Goal: Information Seeking & Learning: Learn about a topic

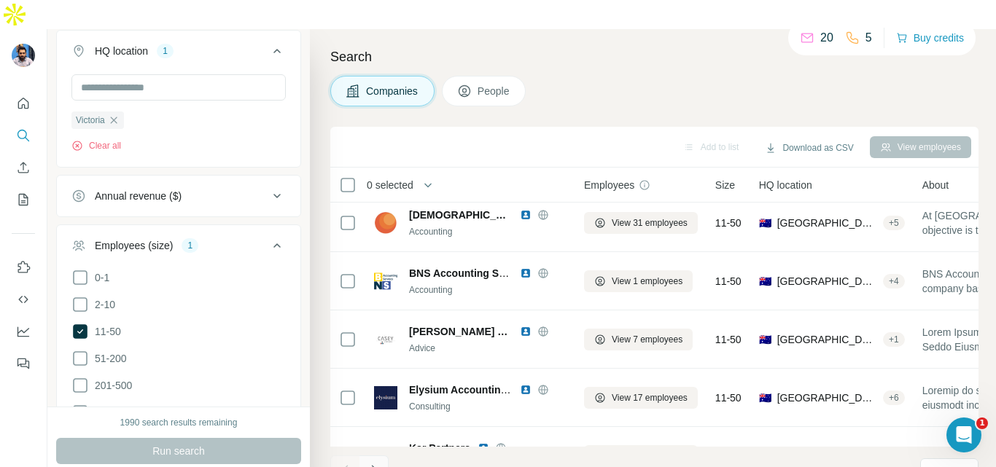
scroll to position [346, 0]
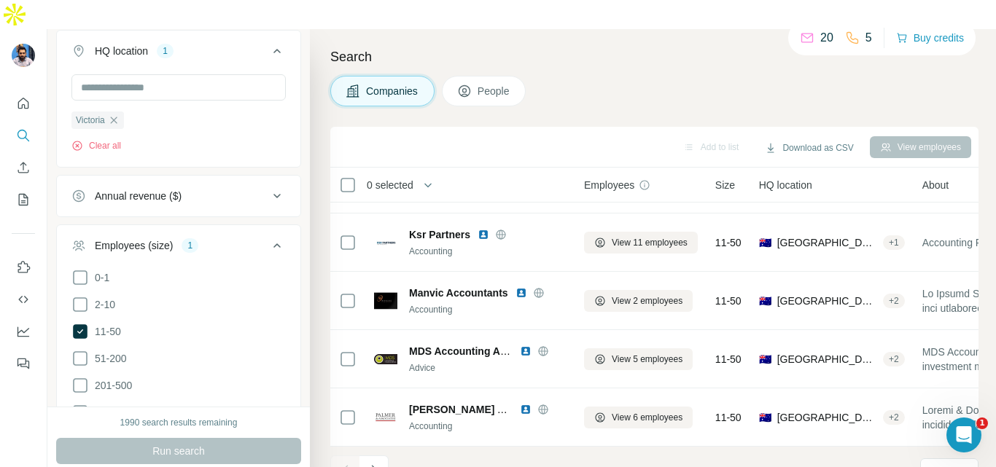
click at [481, 84] on span "People" at bounding box center [494, 91] width 34 height 15
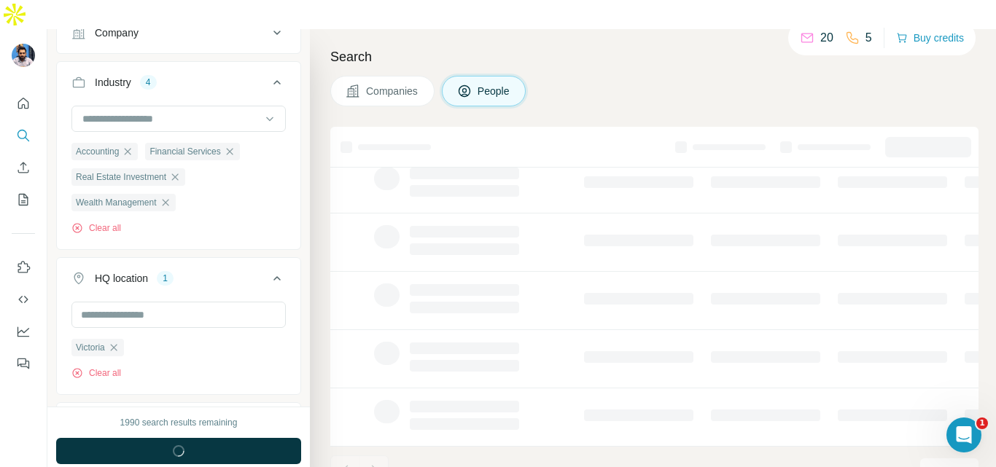
scroll to position [589, 0]
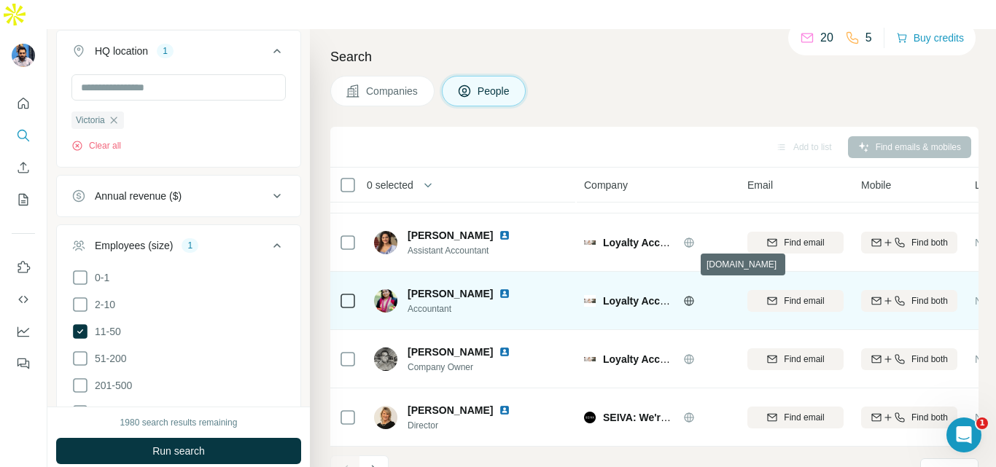
click at [686, 295] on icon at bounding box center [689, 301] width 12 height 12
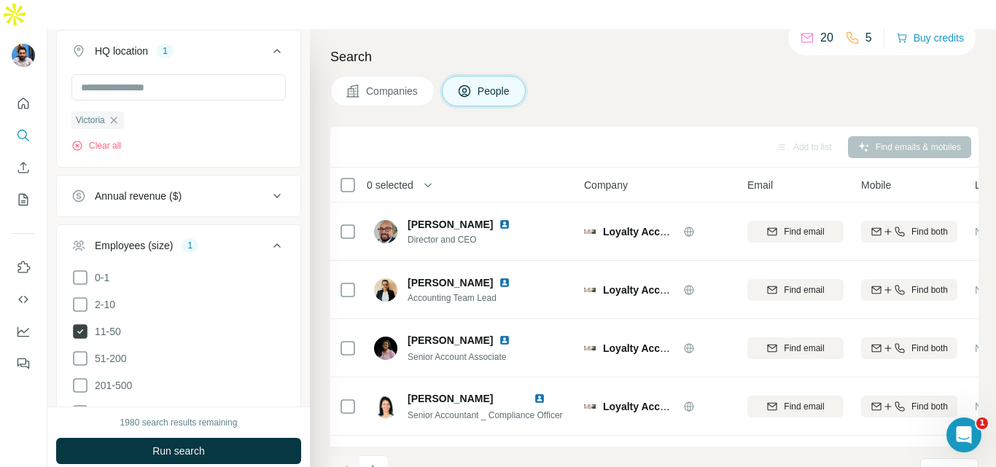
click at [80, 324] on icon at bounding box center [80, 331] width 15 height 15
click at [80, 350] on icon at bounding box center [79, 358] width 17 height 17
click at [268, 237] on icon at bounding box center [276, 245] width 17 height 17
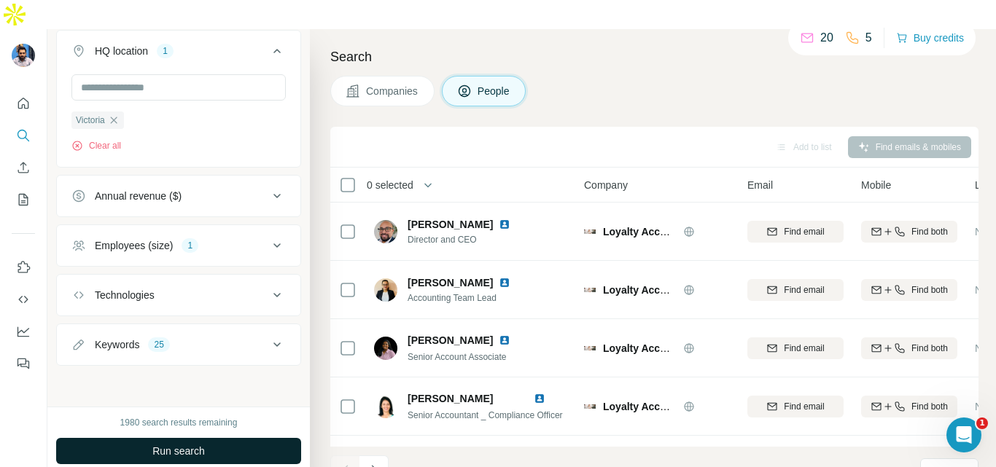
click at [167, 444] on span "Run search" at bounding box center [178, 451] width 52 height 15
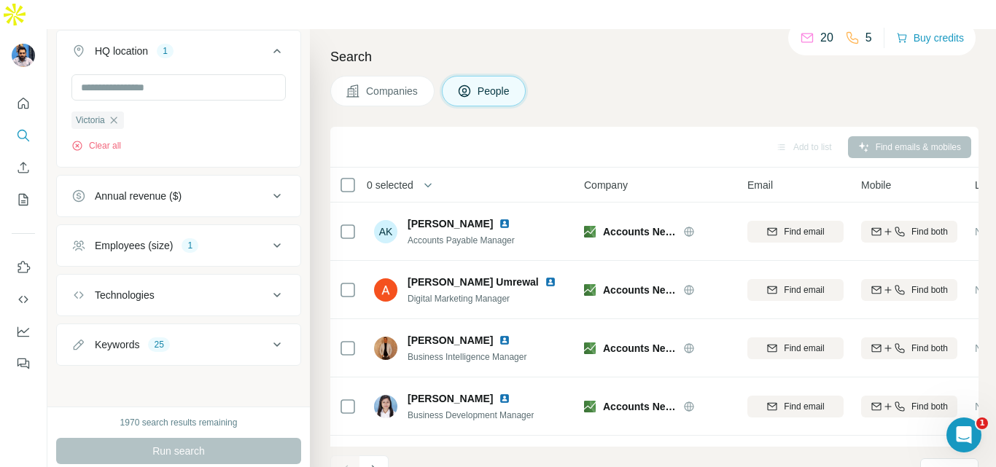
click at [388, 84] on span "Companies" at bounding box center [392, 91] width 53 height 15
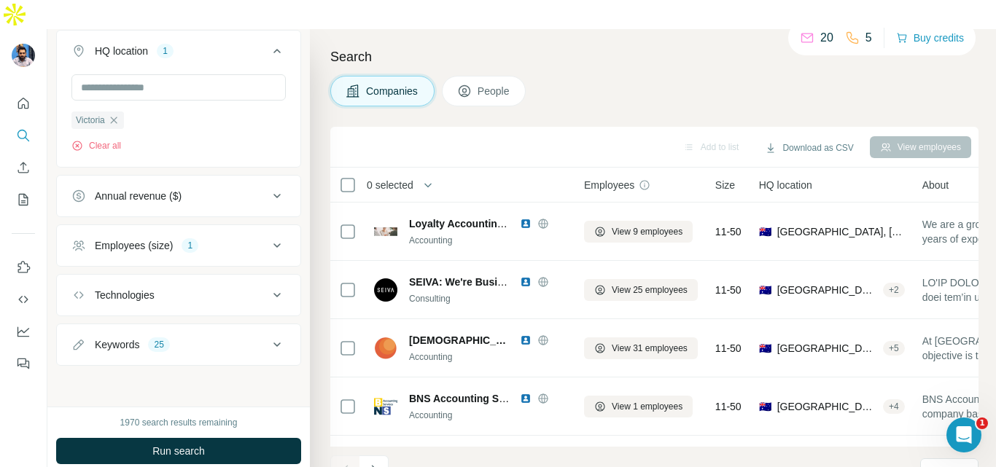
scroll to position [361, 0]
click at [157, 238] on div "Employees (size)" at bounding box center [134, 245] width 78 height 15
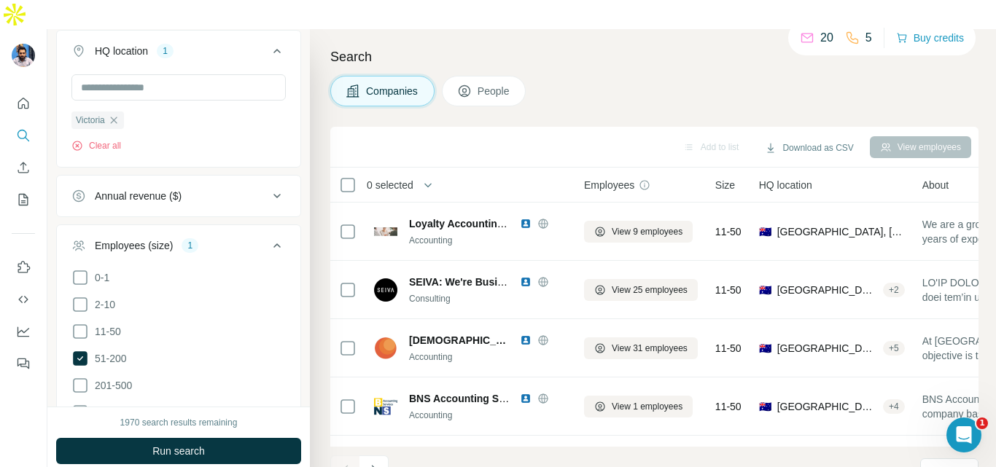
click at [157, 238] on div "Employees (size)" at bounding box center [134, 245] width 78 height 15
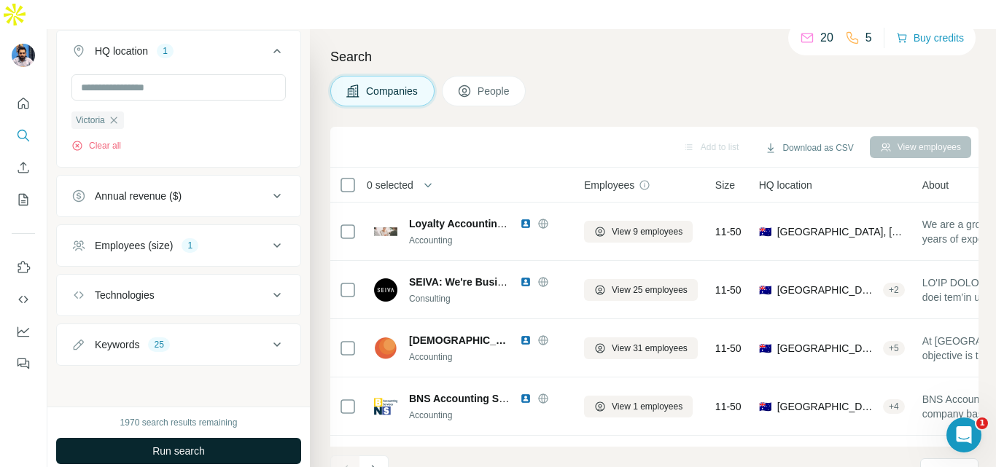
click at [164, 444] on span "Run search" at bounding box center [178, 451] width 52 height 15
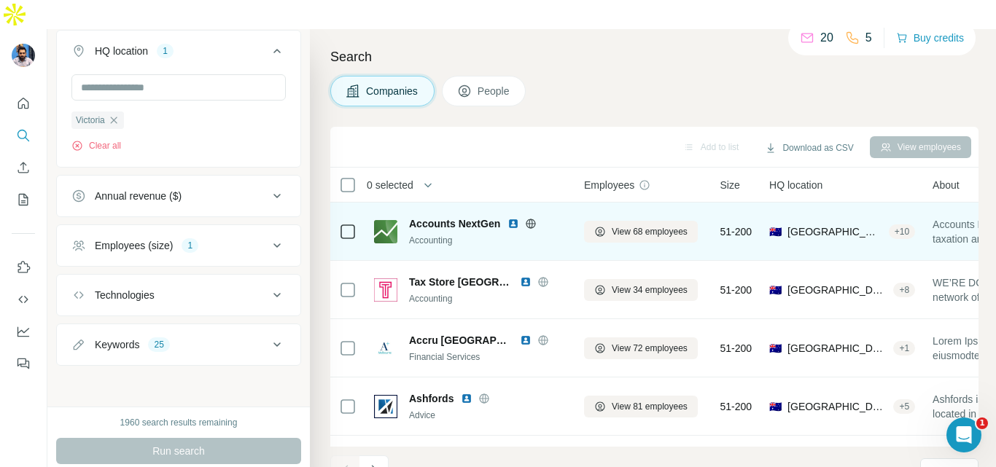
click at [514, 218] on img at bounding box center [513, 224] width 12 height 12
click at [533, 219] on icon at bounding box center [530, 223] width 9 height 9
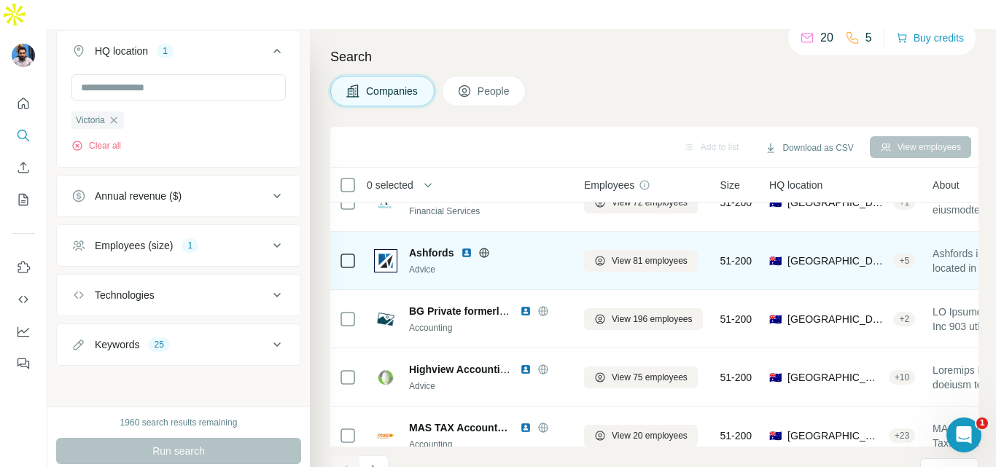
scroll to position [73, 0]
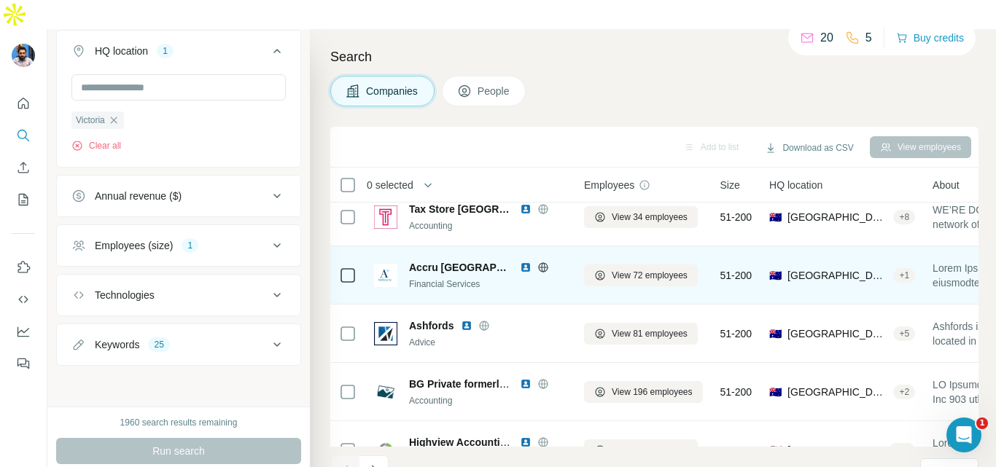
click at [520, 262] on img at bounding box center [526, 268] width 12 height 12
click at [538, 267] on icon at bounding box center [542, 267] width 9 height 1
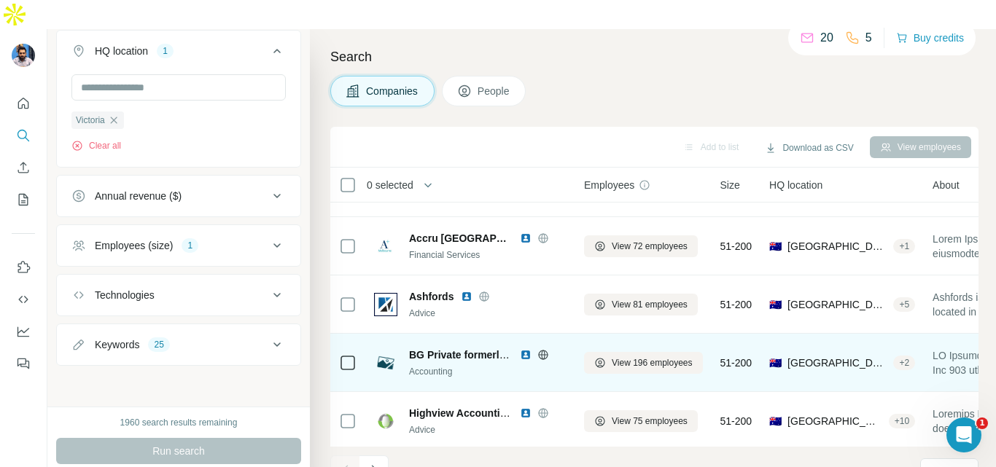
scroll to position [146, 0]
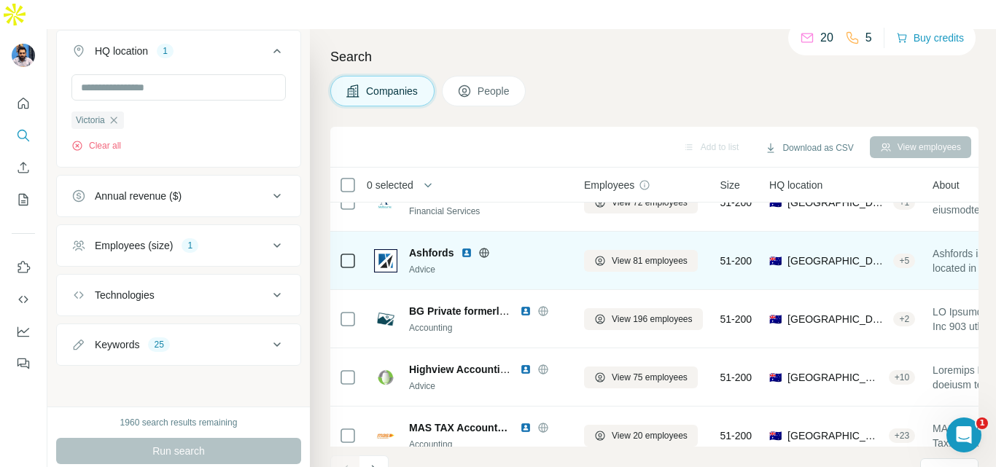
click at [466, 247] on img at bounding box center [467, 253] width 12 height 12
click at [488, 248] on icon at bounding box center [484, 252] width 9 height 9
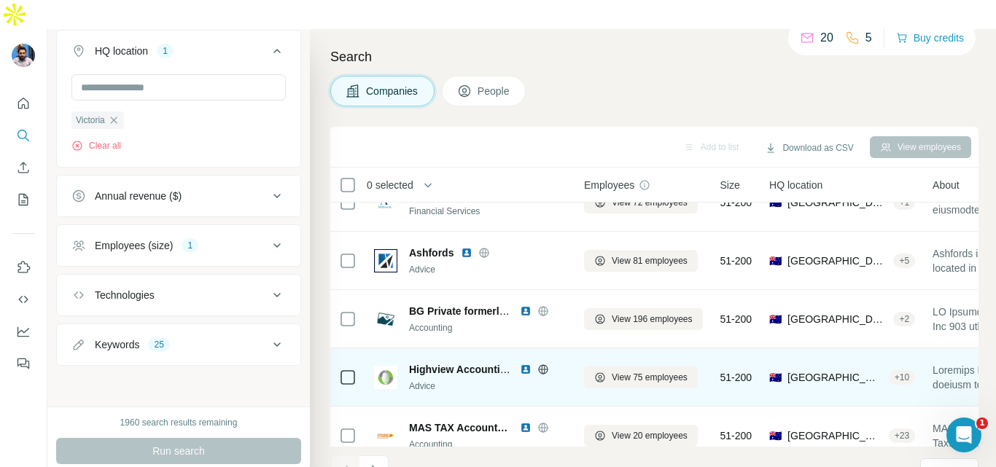
click at [527, 364] on img at bounding box center [526, 370] width 12 height 12
click at [542, 364] on icon at bounding box center [543, 370] width 12 height 12
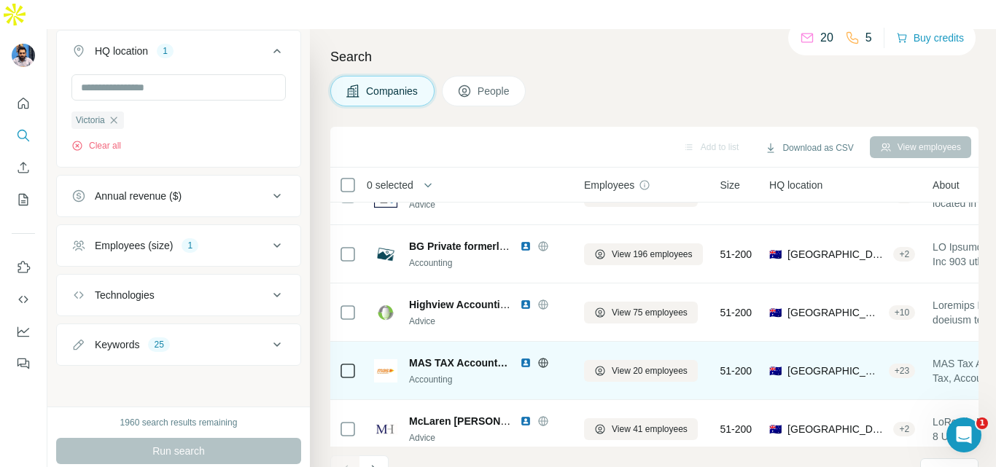
scroll to position [219, 0]
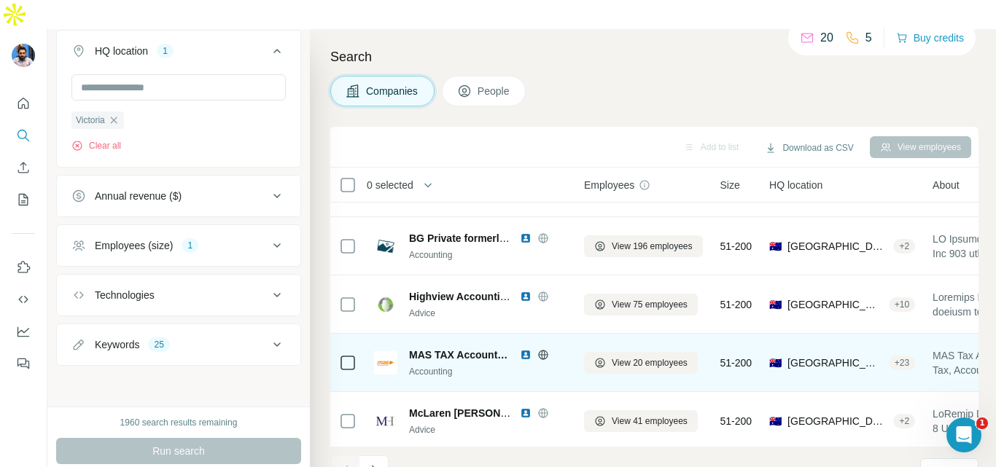
click at [525, 349] on img at bounding box center [526, 355] width 12 height 12
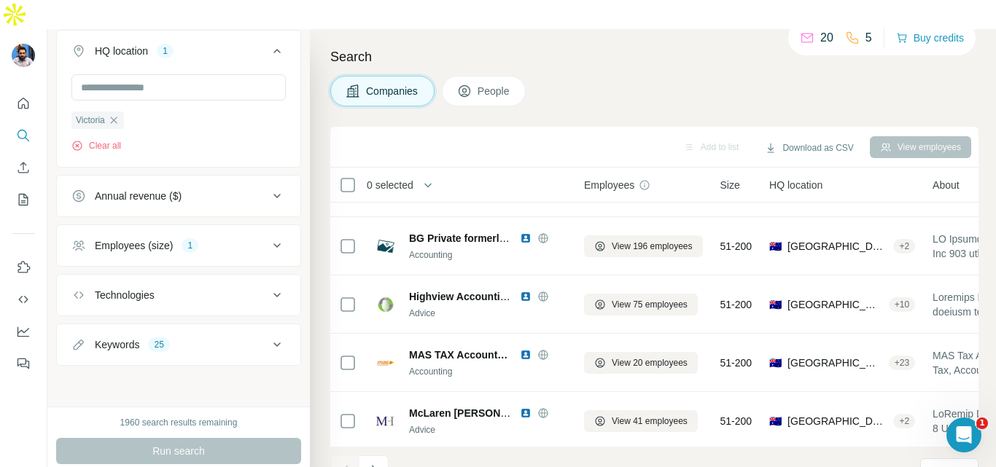
click at [541, 354] on icon at bounding box center [542, 354] width 9 height 1
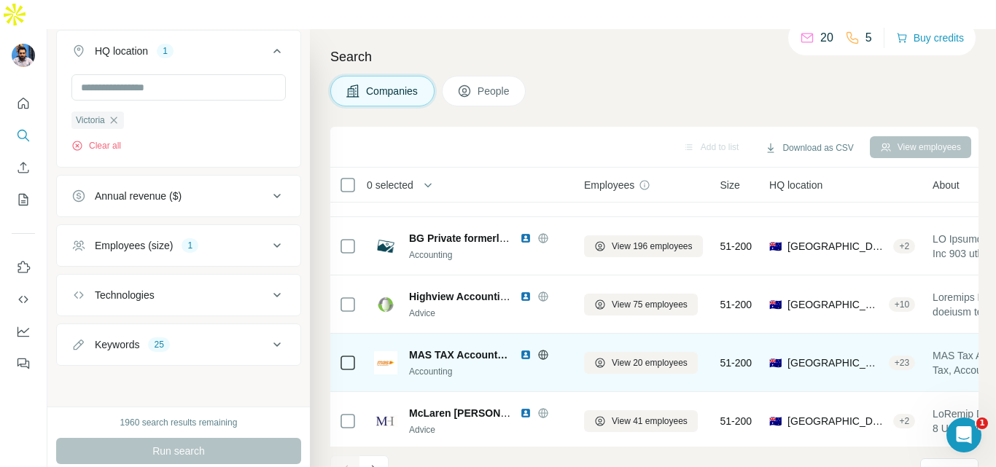
scroll to position [292, 0]
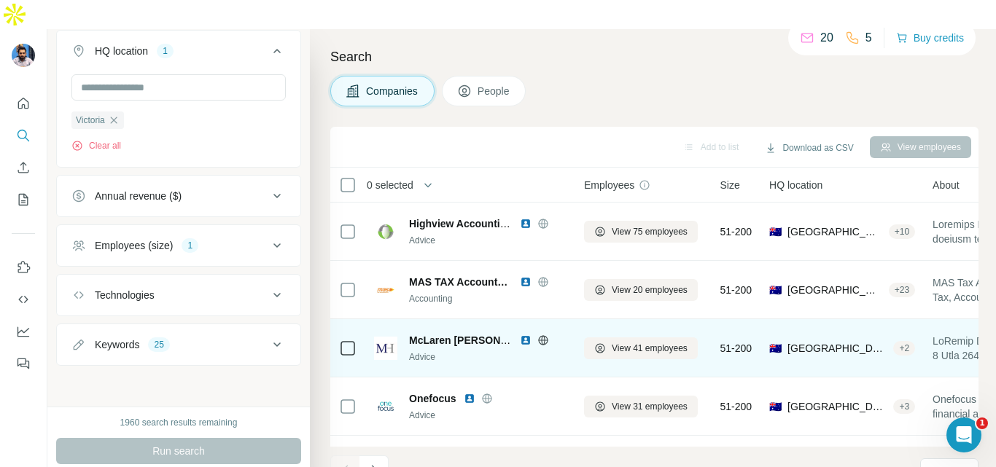
click at [528, 335] on img at bounding box center [526, 341] width 12 height 12
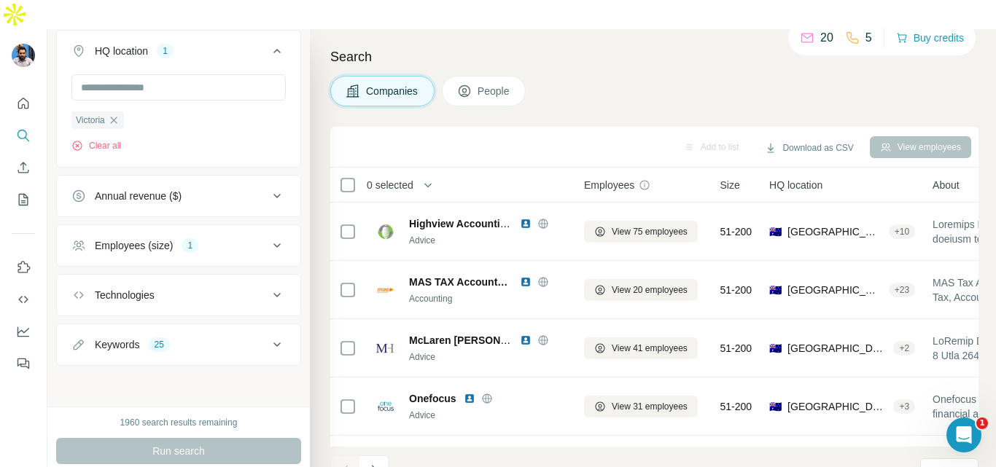
click at [543, 335] on icon at bounding box center [543, 341] width 12 height 12
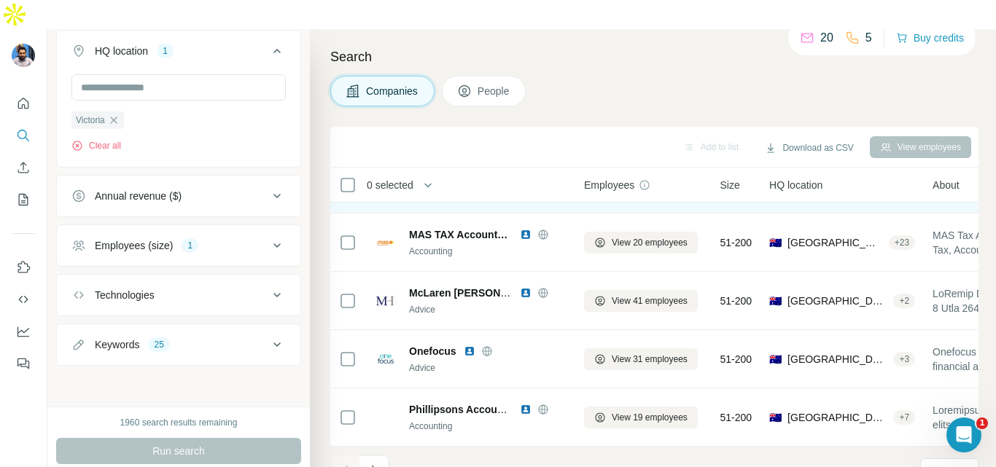
scroll to position [346, 0]
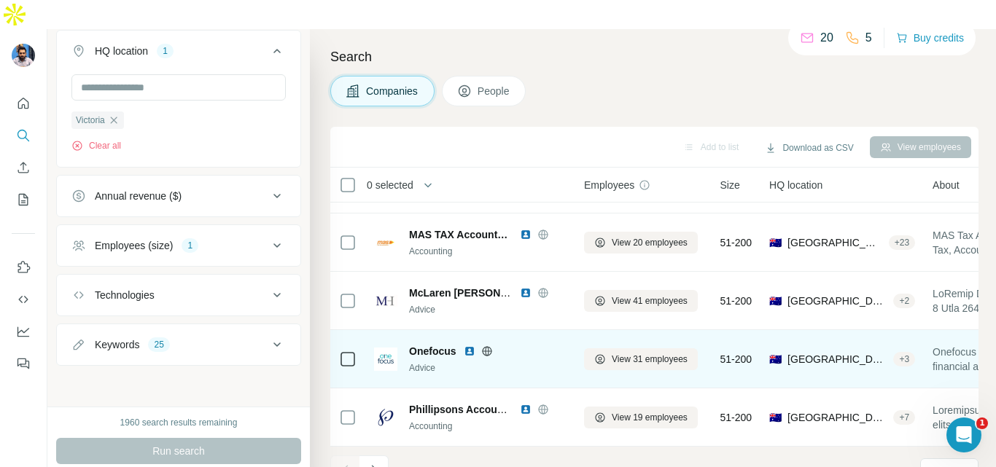
click at [474, 345] on img at bounding box center [470, 351] width 12 height 12
click at [485, 345] on icon at bounding box center [487, 351] width 12 height 12
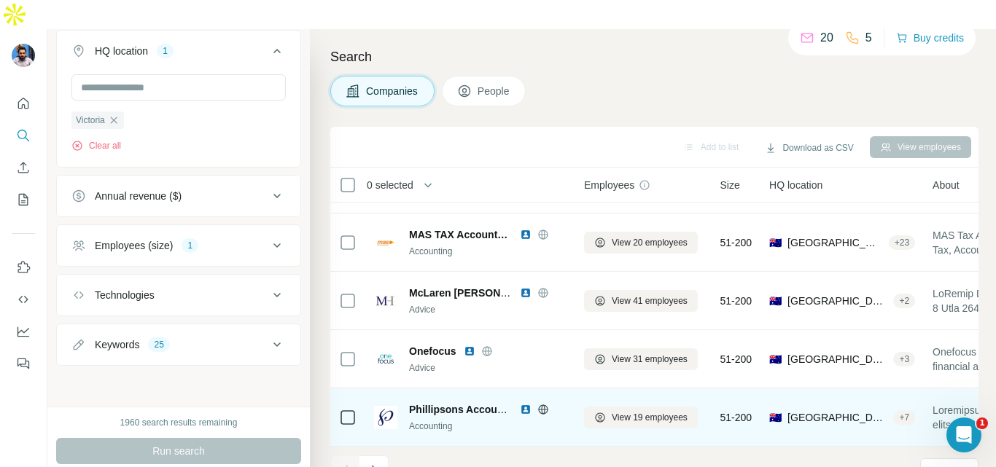
click at [528, 404] on img at bounding box center [526, 410] width 12 height 12
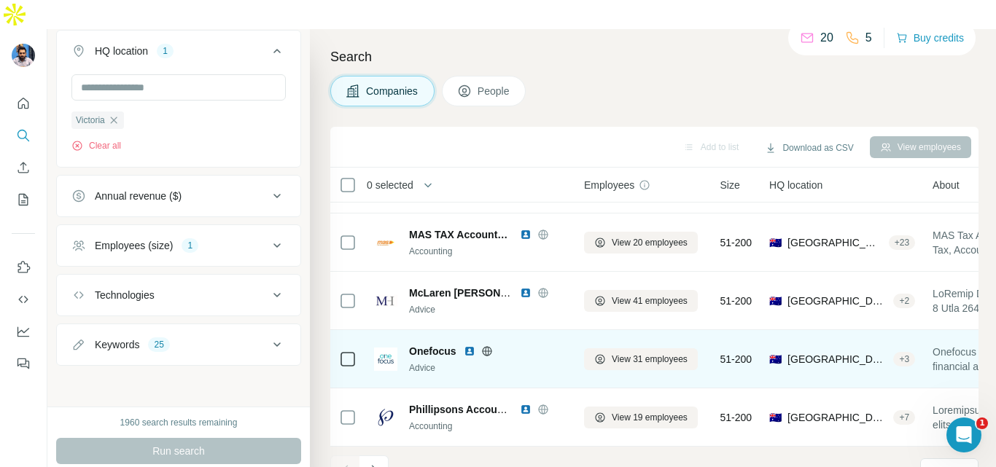
drag, startPoint x: 541, startPoint y: 375, endPoint x: 496, endPoint y: 325, distance: 67.1
click at [541, 404] on icon at bounding box center [543, 410] width 12 height 12
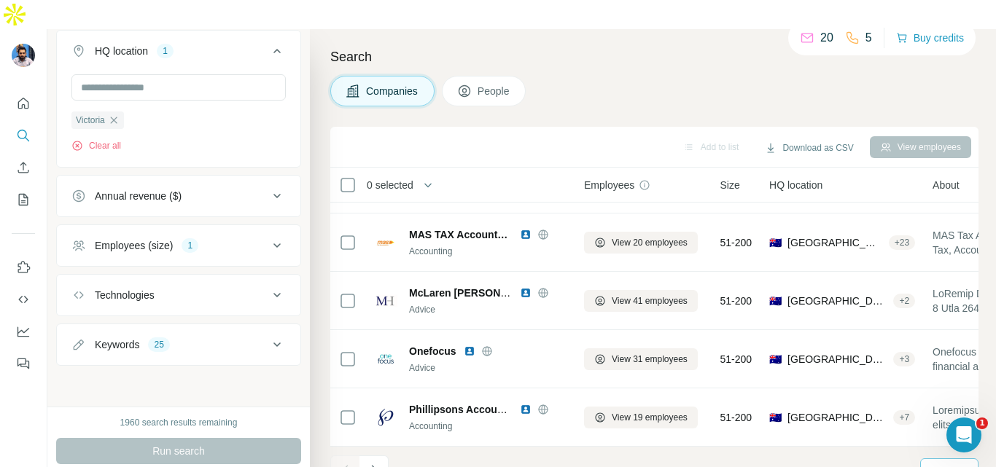
click at [940, 464] on p "10" at bounding box center [935, 471] width 12 height 15
click at [937, 324] on p "60" at bounding box center [938, 331] width 12 height 15
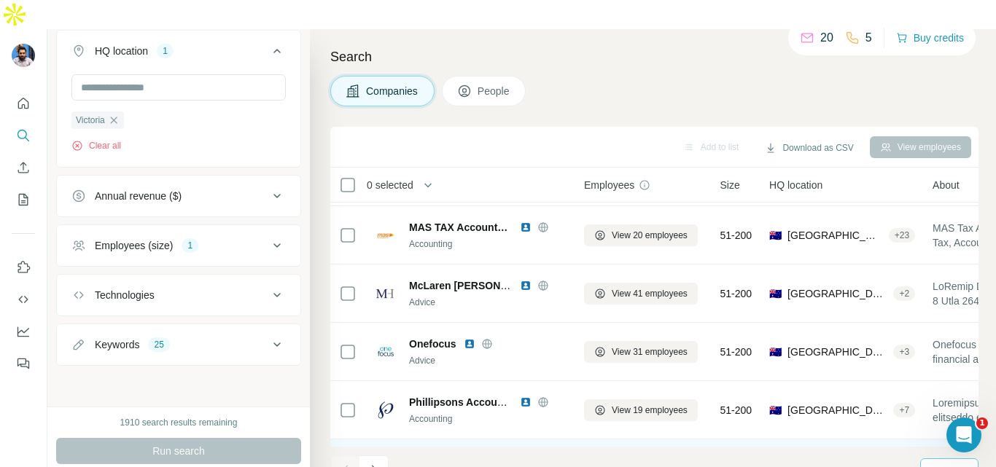
scroll to position [492, 0]
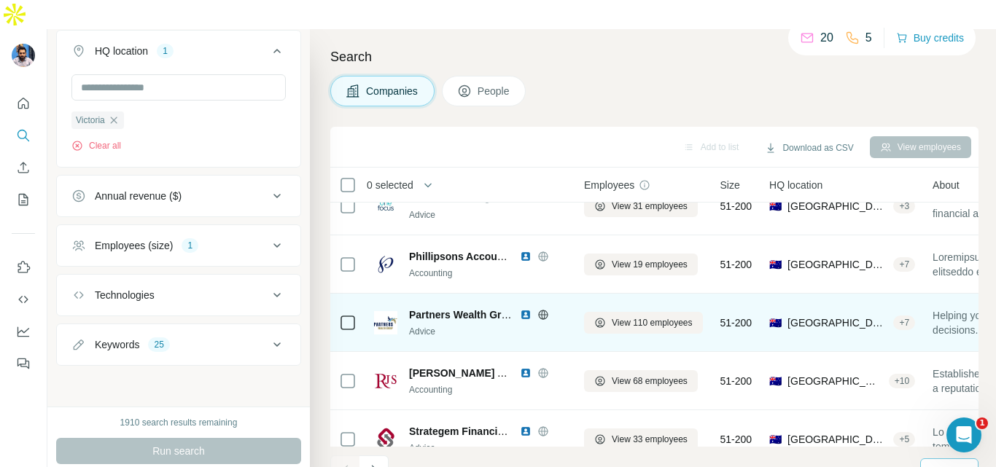
click at [527, 309] on img at bounding box center [526, 315] width 12 height 12
click at [541, 309] on icon at bounding box center [543, 315] width 12 height 12
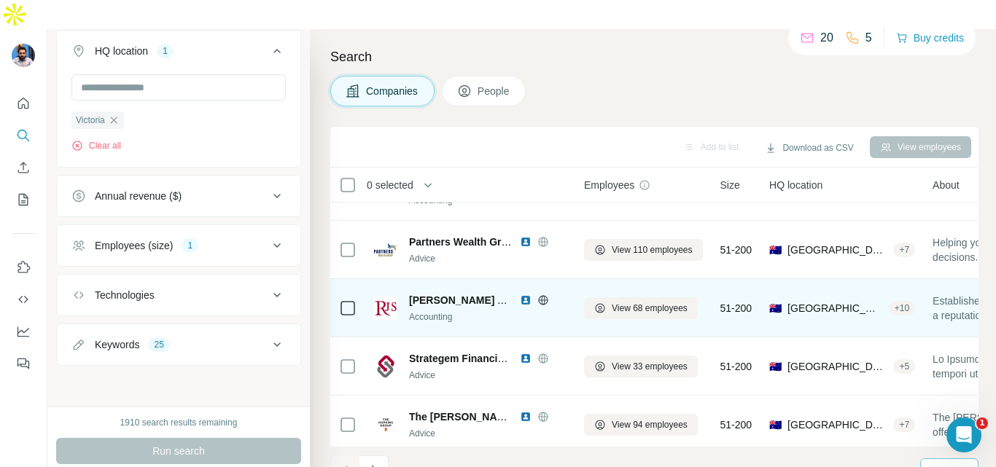
click at [524, 294] on img at bounding box center [526, 300] width 12 height 12
click at [540, 300] on icon at bounding box center [542, 300] width 9 height 1
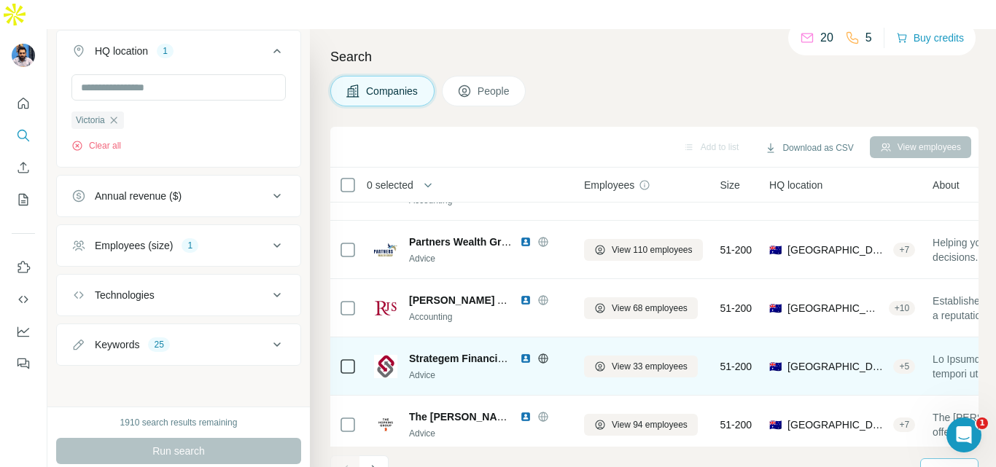
click at [526, 353] on img at bounding box center [526, 359] width 12 height 12
click at [544, 353] on icon at bounding box center [543, 357] width 4 height 9
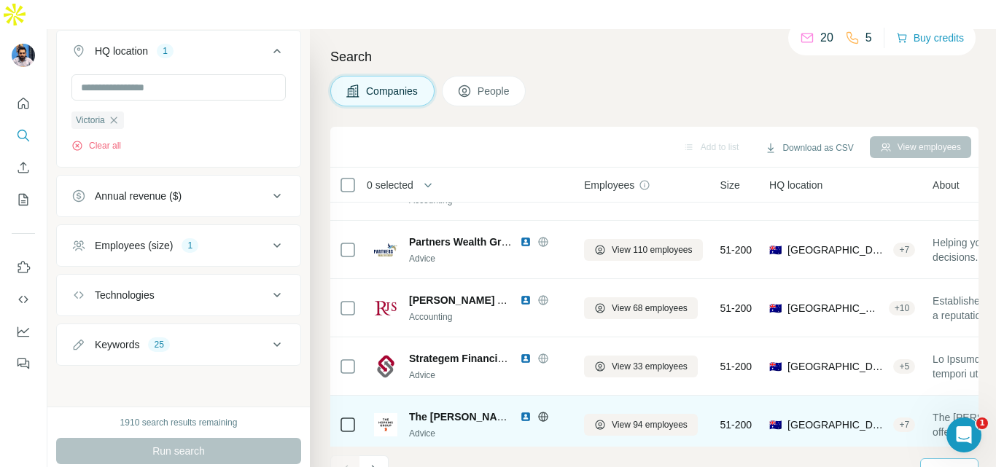
scroll to position [638, 0]
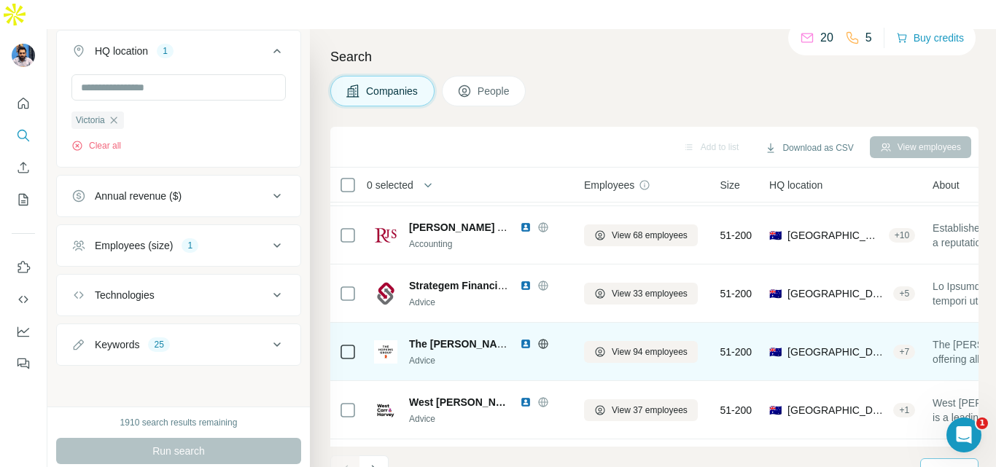
click at [521, 338] on img at bounding box center [526, 344] width 12 height 12
click at [540, 338] on icon at bounding box center [543, 344] width 12 height 12
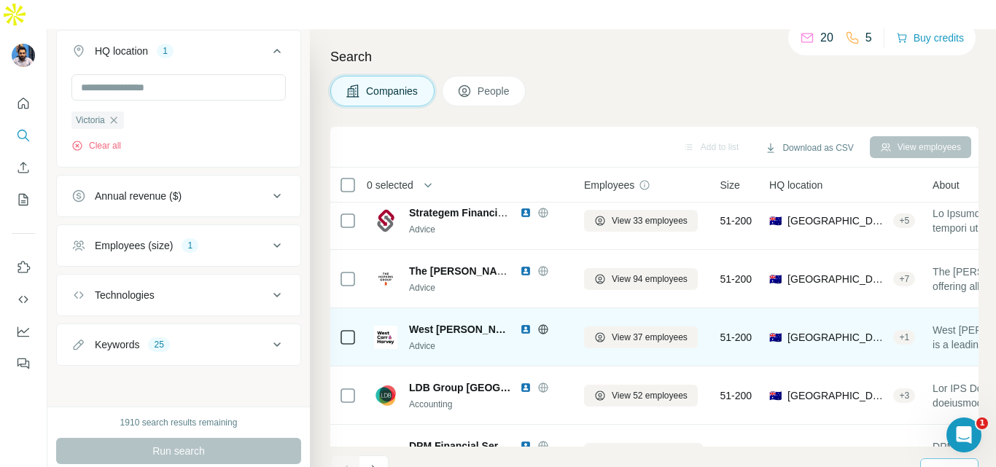
click at [523, 324] on img at bounding box center [526, 330] width 12 height 12
click at [541, 324] on icon at bounding box center [543, 330] width 12 height 12
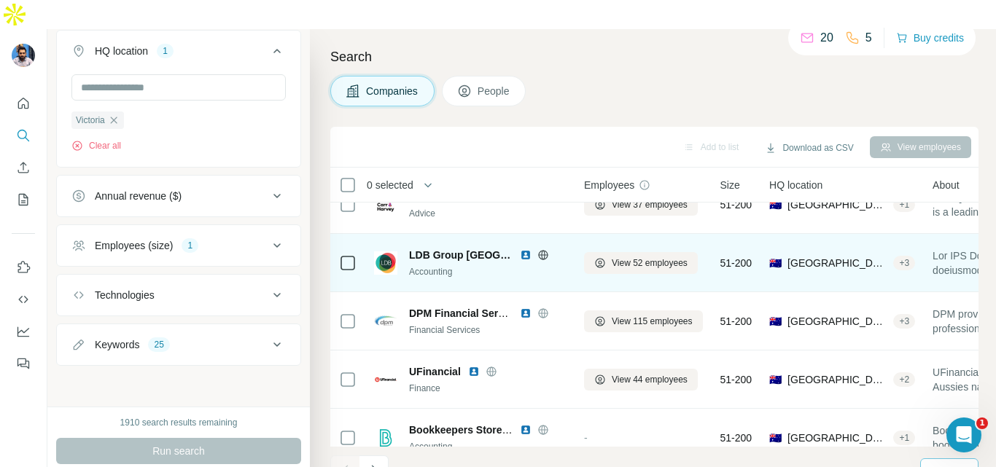
scroll to position [856, 0]
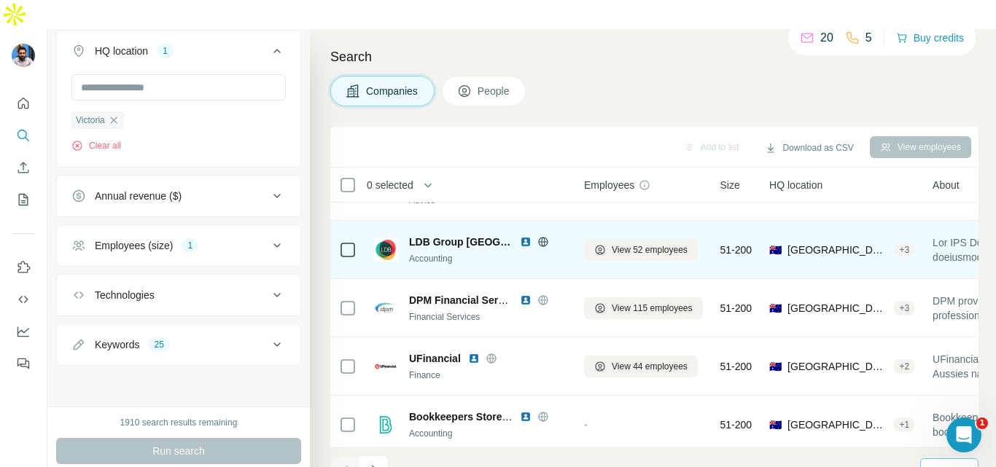
click at [521, 236] on img at bounding box center [526, 242] width 12 height 12
click at [541, 236] on icon at bounding box center [543, 242] width 12 height 12
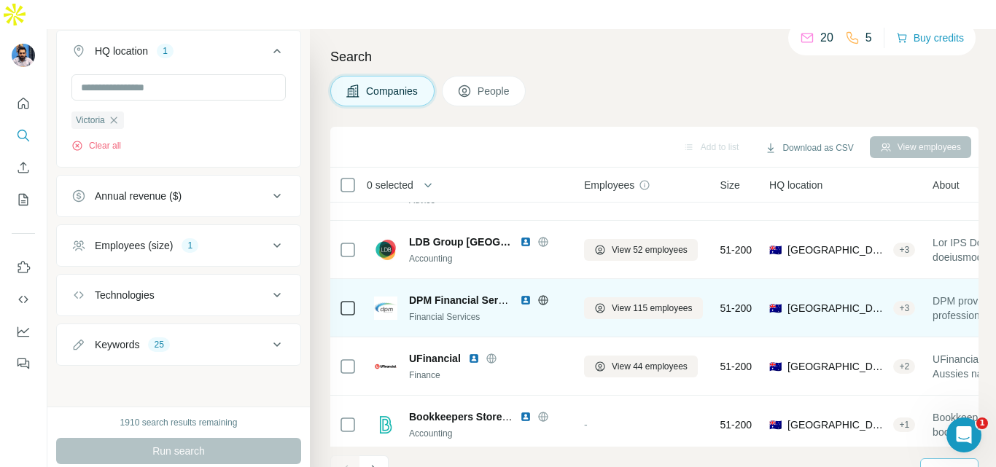
click at [527, 294] on img at bounding box center [526, 300] width 12 height 12
click at [540, 294] on icon at bounding box center [543, 300] width 12 height 12
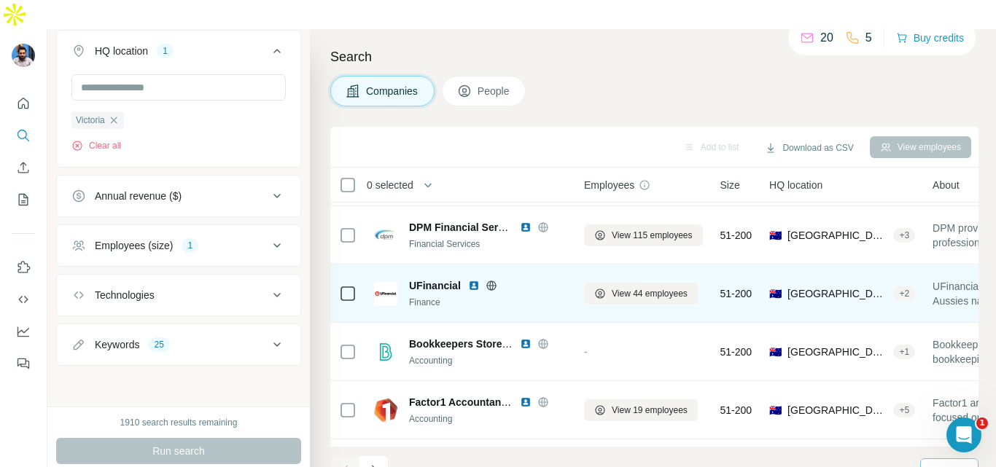
click at [479, 280] on img at bounding box center [474, 286] width 12 height 12
click at [494, 280] on icon at bounding box center [491, 286] width 12 height 12
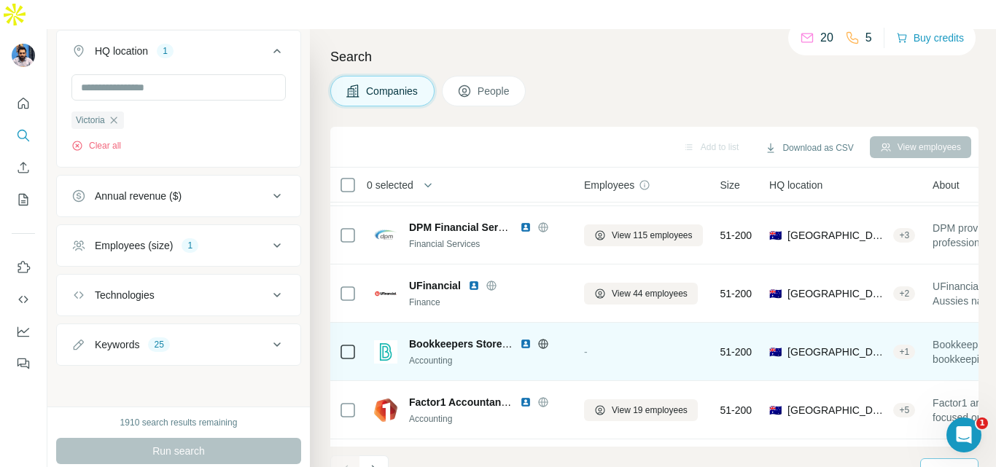
scroll to position [1002, 0]
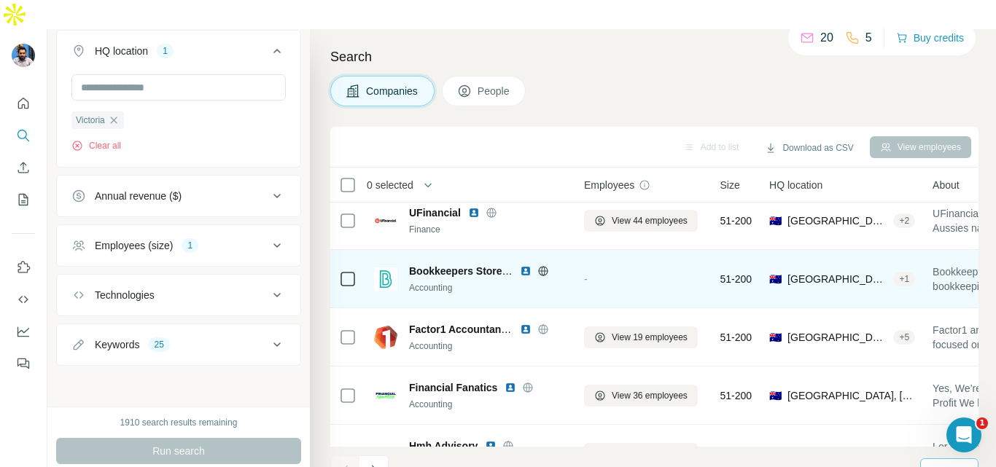
click at [526, 265] on img at bounding box center [526, 271] width 12 height 12
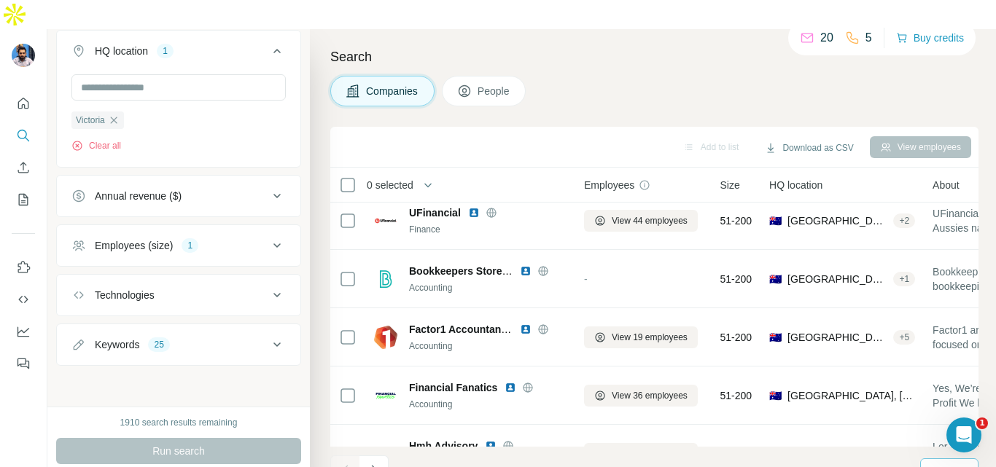
click at [543, 265] on icon at bounding box center [543, 271] width 12 height 12
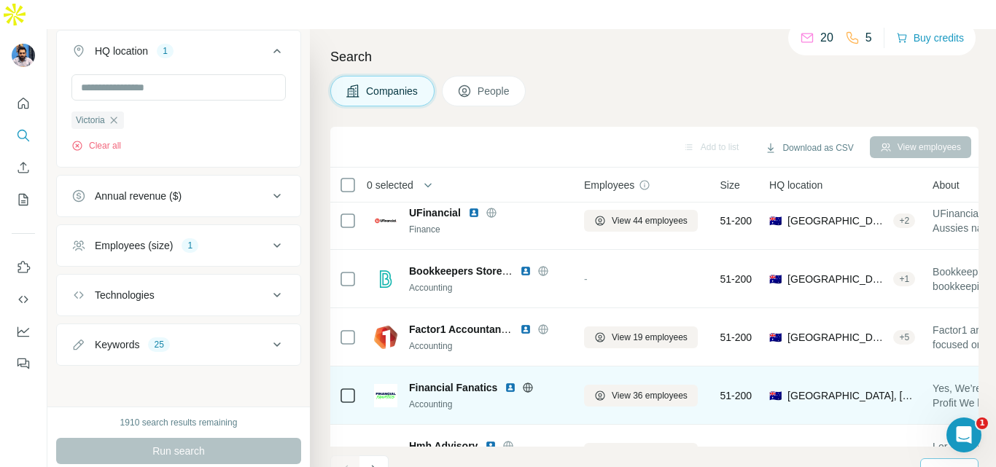
scroll to position [1075, 0]
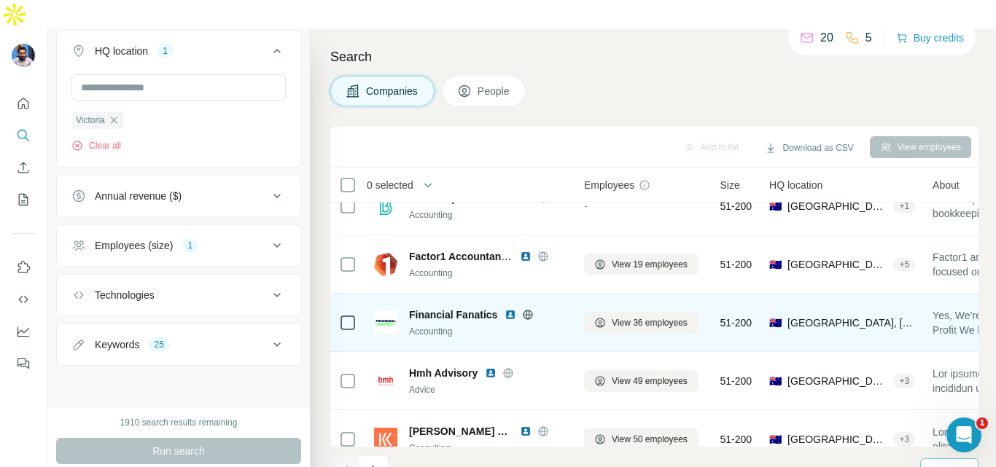
click at [505, 309] on img at bounding box center [510, 315] width 12 height 12
click at [527, 309] on icon at bounding box center [528, 315] width 12 height 12
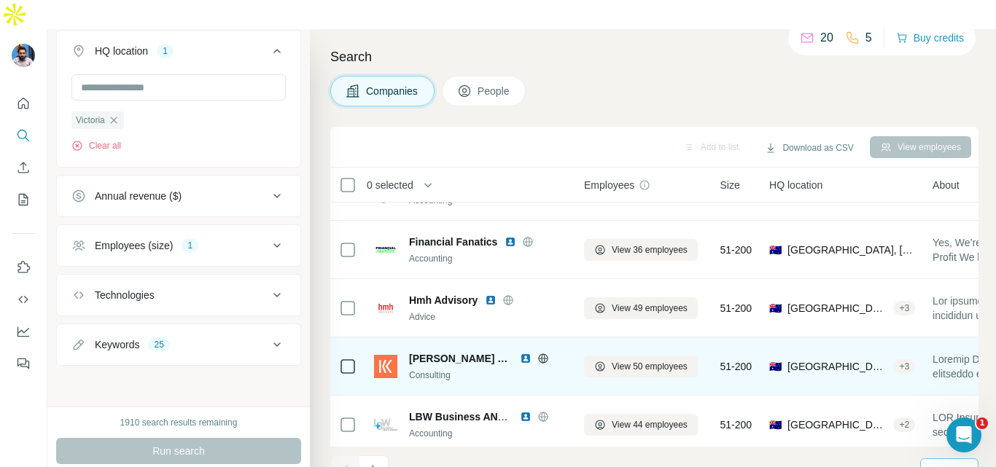
scroll to position [1221, 0]
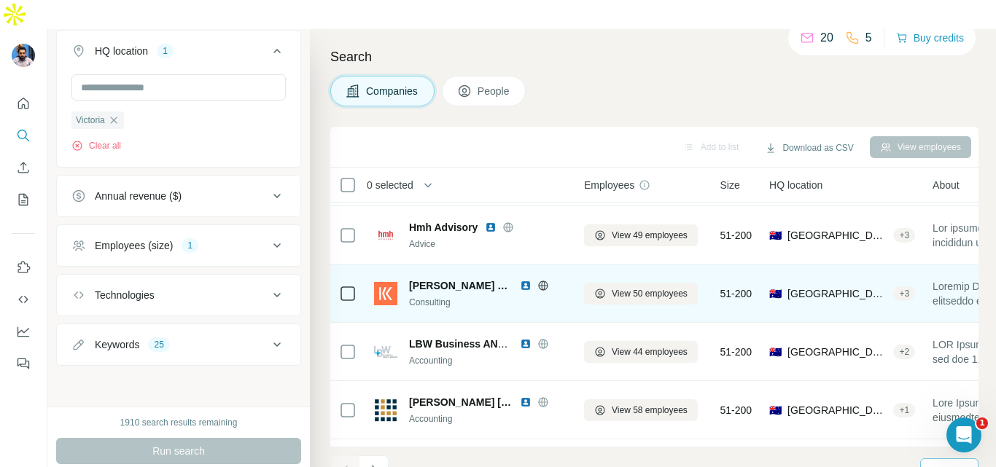
click at [520, 280] on img at bounding box center [526, 286] width 12 height 12
click at [537, 280] on icon at bounding box center [543, 286] width 12 height 12
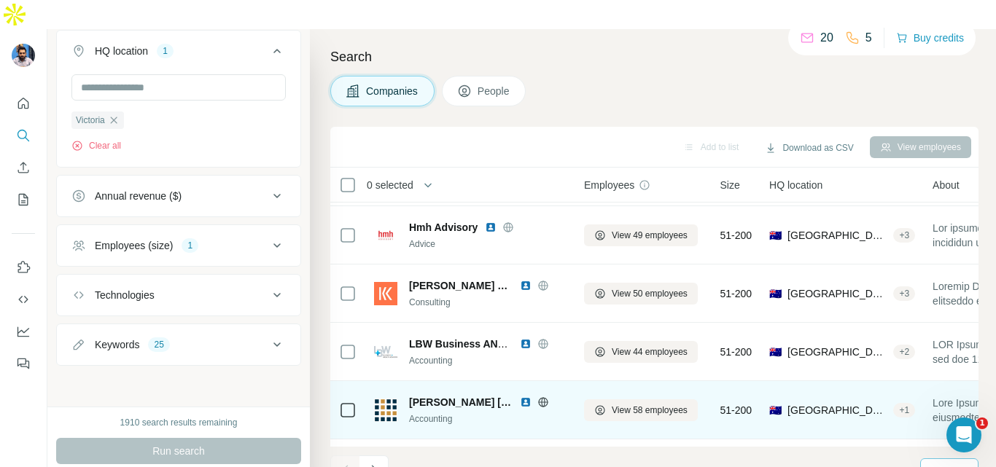
scroll to position [1294, 0]
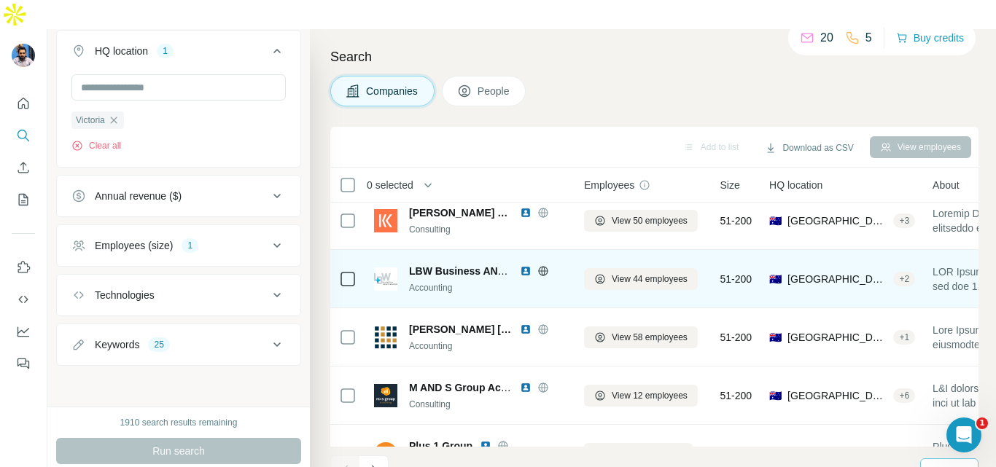
click at [523, 265] on img at bounding box center [526, 271] width 12 height 12
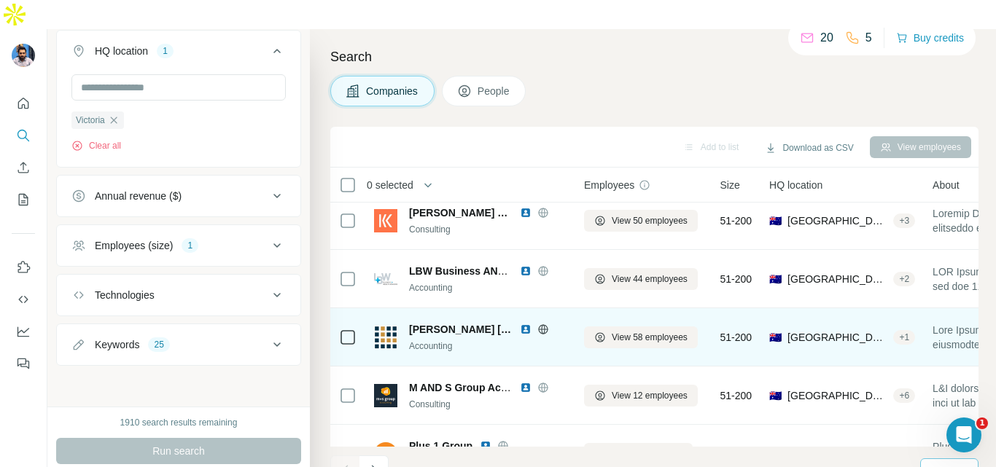
click at [544, 265] on icon at bounding box center [543, 271] width 12 height 12
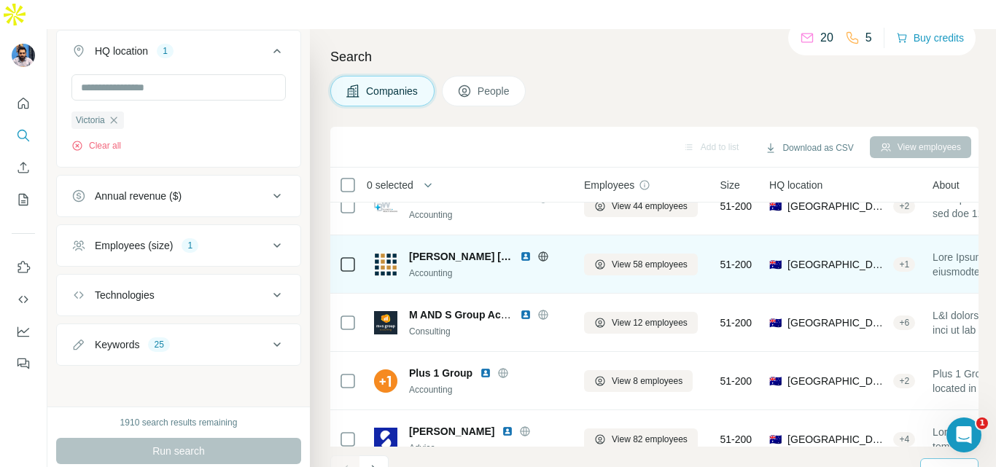
click at [520, 251] on img at bounding box center [526, 257] width 12 height 12
click at [537, 251] on icon at bounding box center [543, 257] width 12 height 12
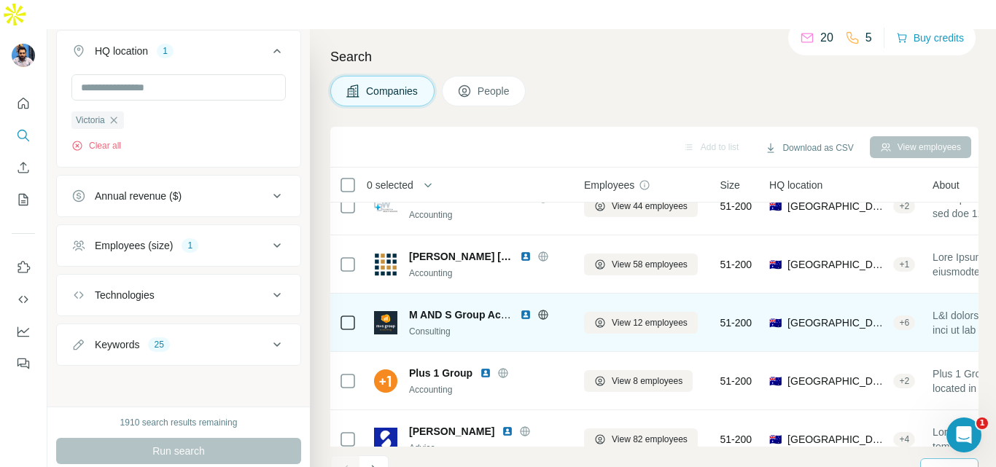
click at [524, 309] on img at bounding box center [526, 315] width 12 height 12
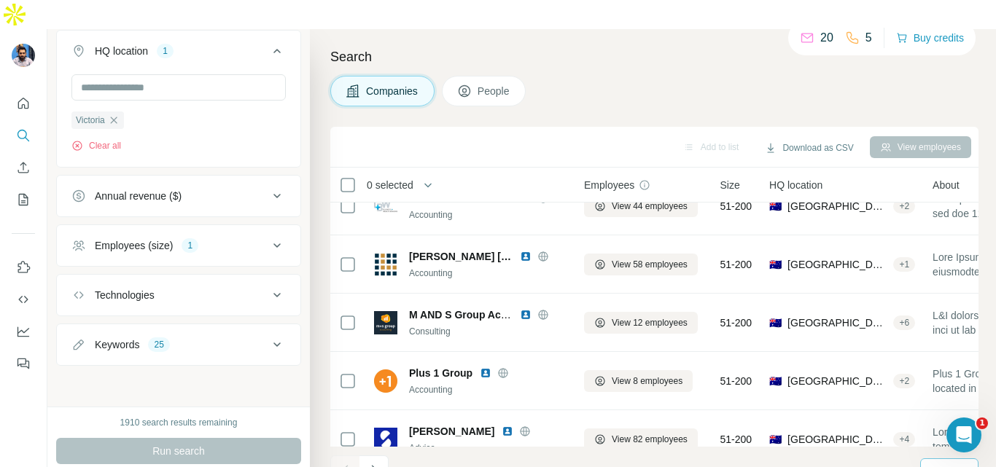
drag, startPoint x: 541, startPoint y: 283, endPoint x: 307, endPoint y: 6, distance: 363.1
click at [543, 309] on icon at bounding box center [543, 315] width 12 height 12
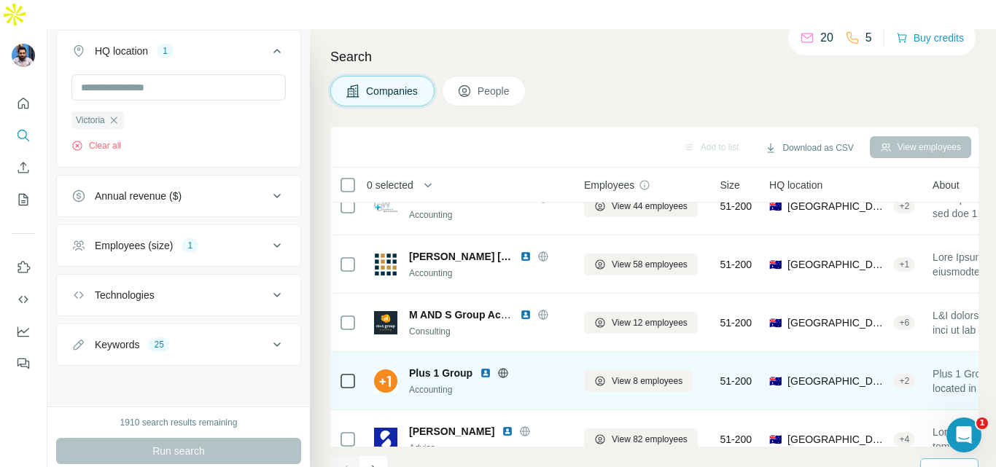
scroll to position [1512, 0]
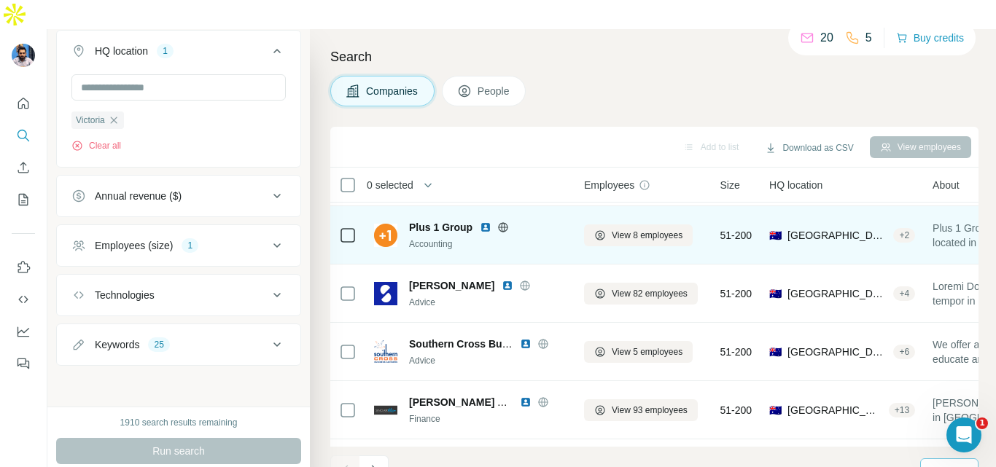
click at [484, 222] on img at bounding box center [486, 228] width 12 height 12
click at [501, 222] on icon at bounding box center [503, 226] width 4 height 9
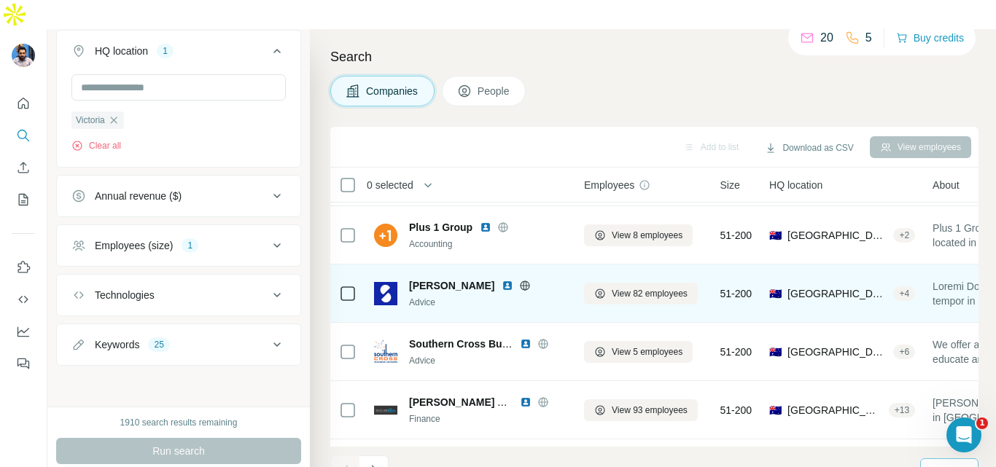
click at [501, 280] on img at bounding box center [507, 286] width 12 height 12
click at [519, 280] on icon at bounding box center [525, 286] width 12 height 12
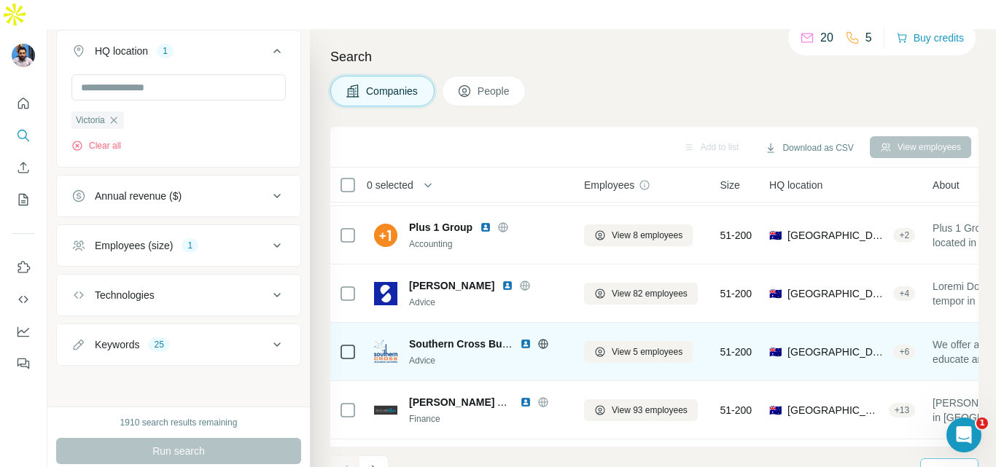
click at [520, 338] on img at bounding box center [526, 344] width 12 height 12
click at [541, 338] on icon at bounding box center [543, 344] width 12 height 12
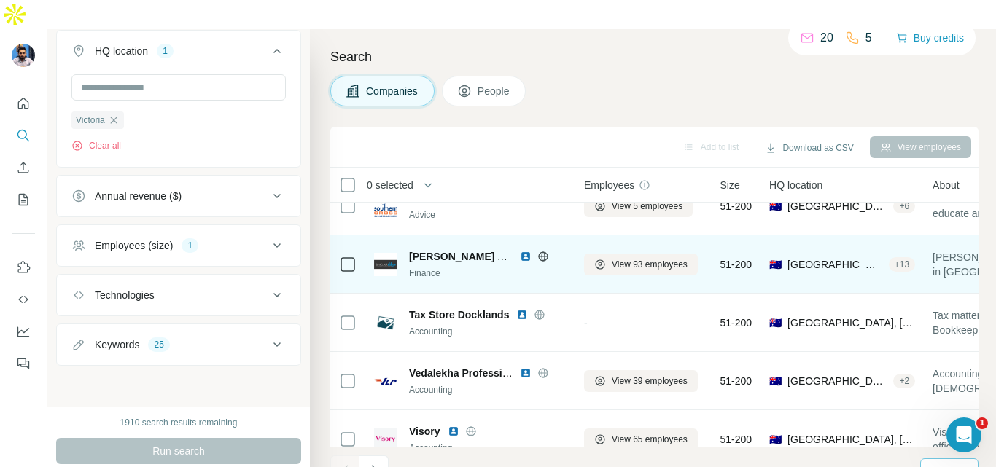
click at [523, 251] on img at bounding box center [526, 257] width 12 height 12
click at [540, 251] on icon at bounding box center [543, 257] width 12 height 12
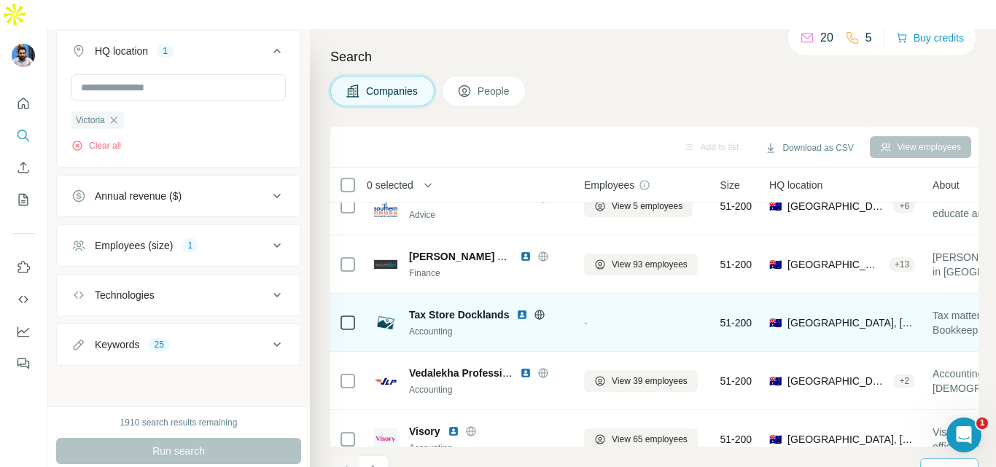
click at [518, 309] on img at bounding box center [522, 315] width 12 height 12
click at [541, 310] on icon at bounding box center [540, 314] width 4 height 9
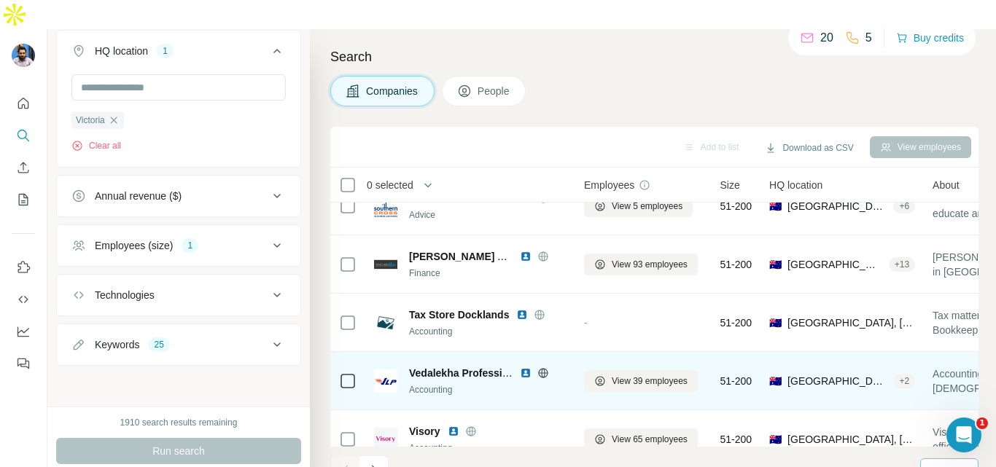
scroll to position [1731, 0]
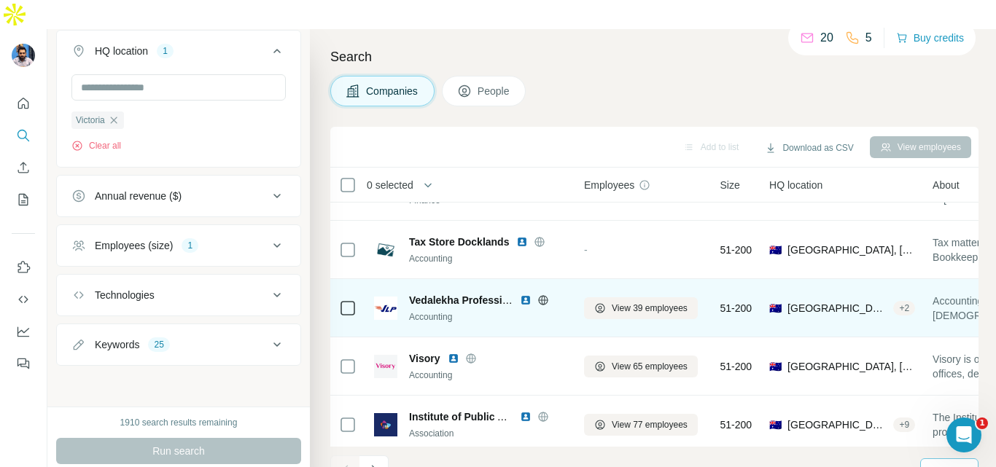
click at [521, 294] on img at bounding box center [526, 300] width 12 height 12
click at [543, 294] on icon at bounding box center [543, 300] width 12 height 12
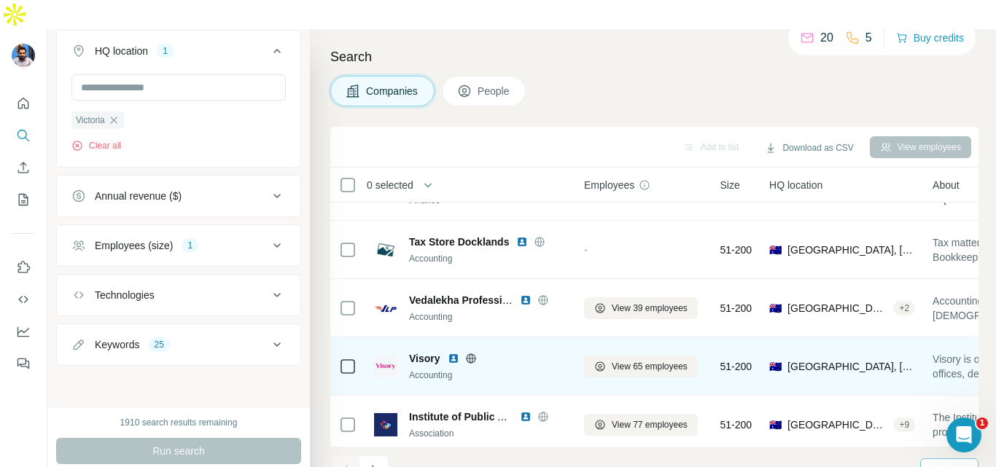
click at [457, 353] on img at bounding box center [453, 359] width 12 height 12
click at [472, 353] on icon at bounding box center [471, 359] width 12 height 12
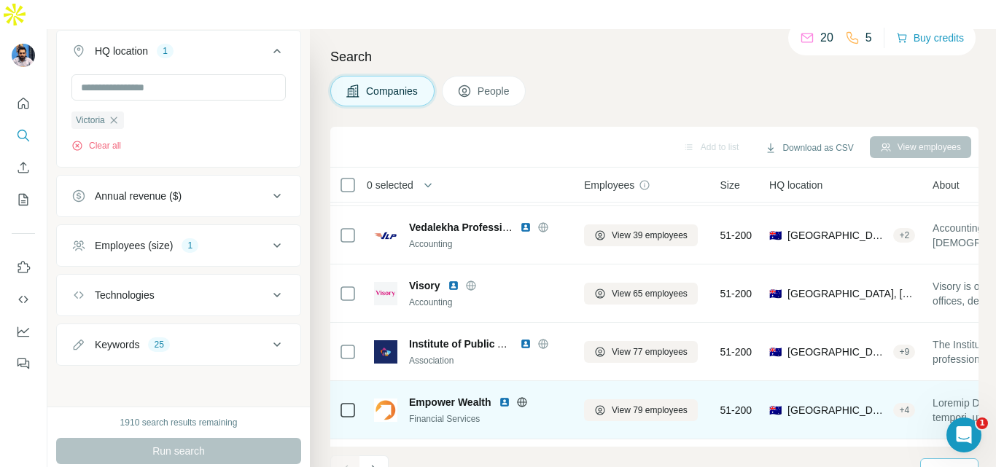
click at [504, 396] on img at bounding box center [504, 402] width 12 height 12
click at [519, 396] on icon at bounding box center [522, 402] width 12 height 12
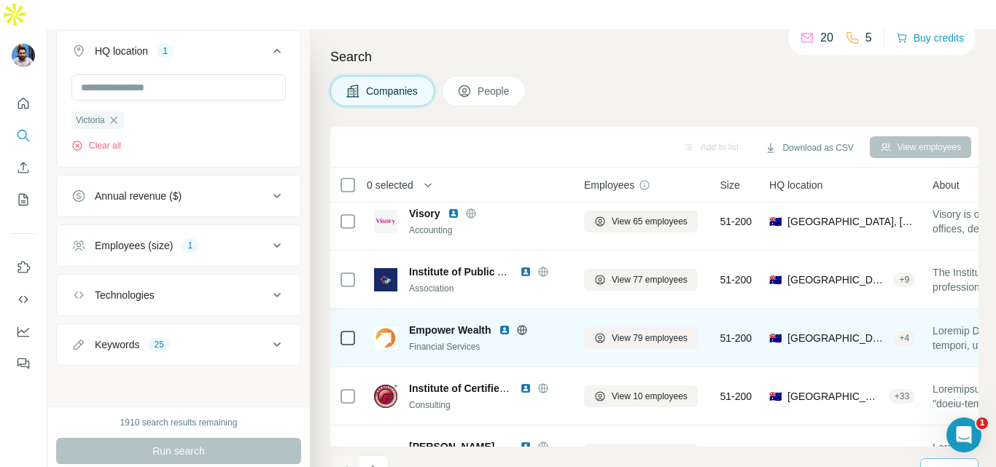
scroll to position [1949, 0]
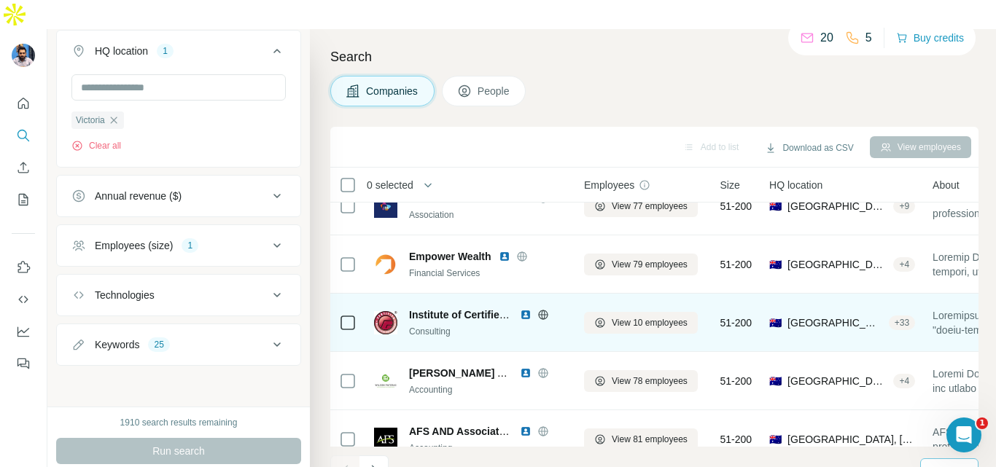
click at [528, 309] on img at bounding box center [526, 315] width 12 height 12
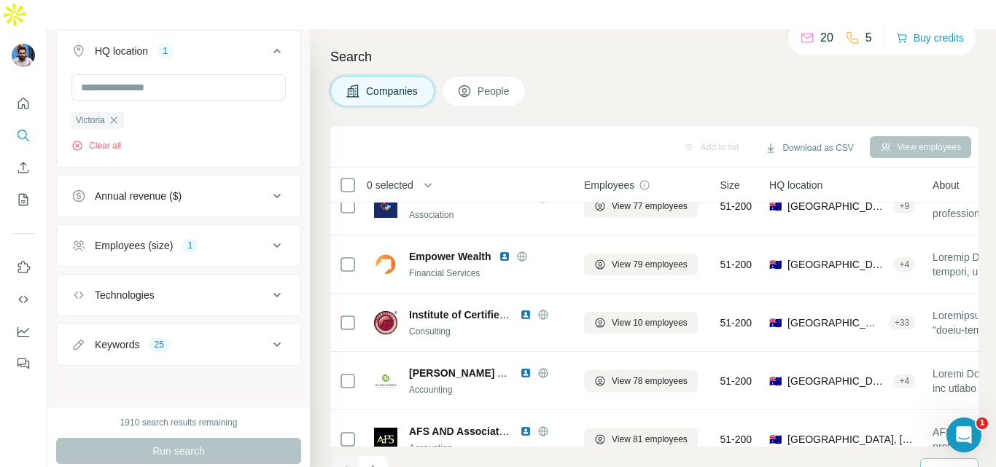
click at [539, 310] on icon at bounding box center [542, 314] width 9 height 9
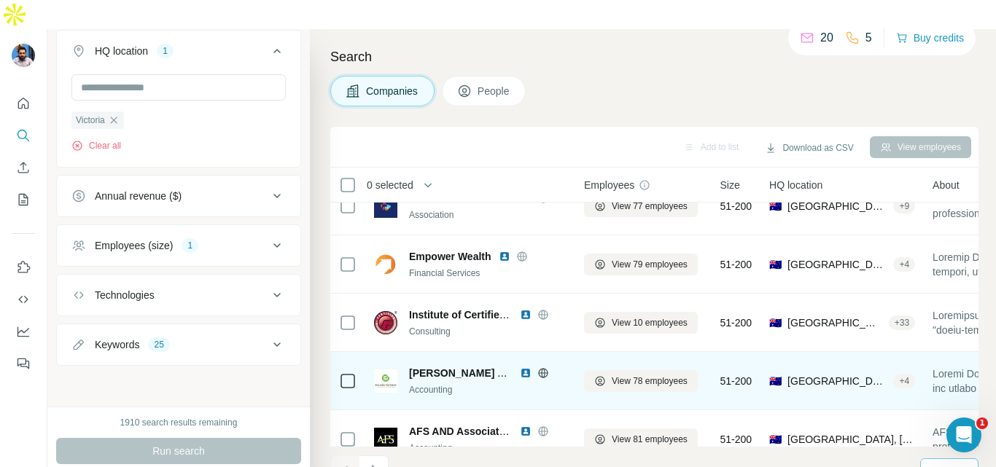
click at [526, 367] on img at bounding box center [526, 373] width 12 height 12
click at [547, 367] on icon at bounding box center [543, 373] width 12 height 12
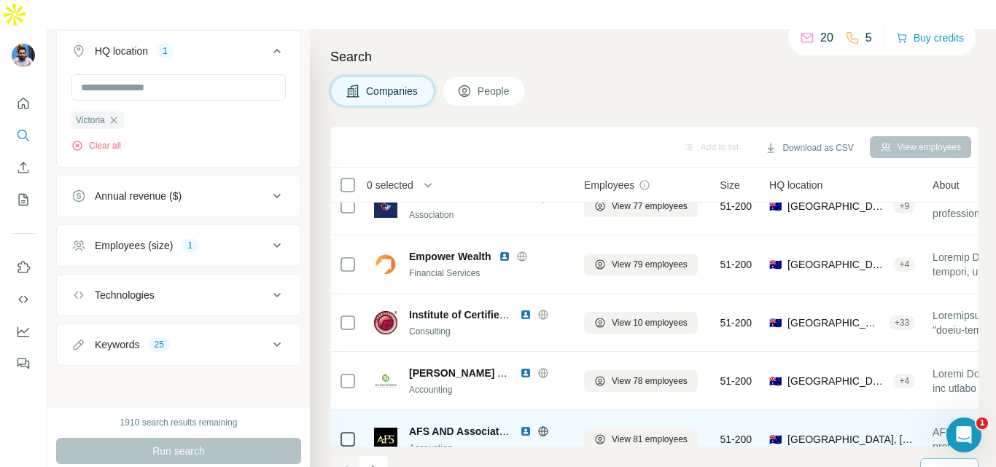
scroll to position [2095, 0]
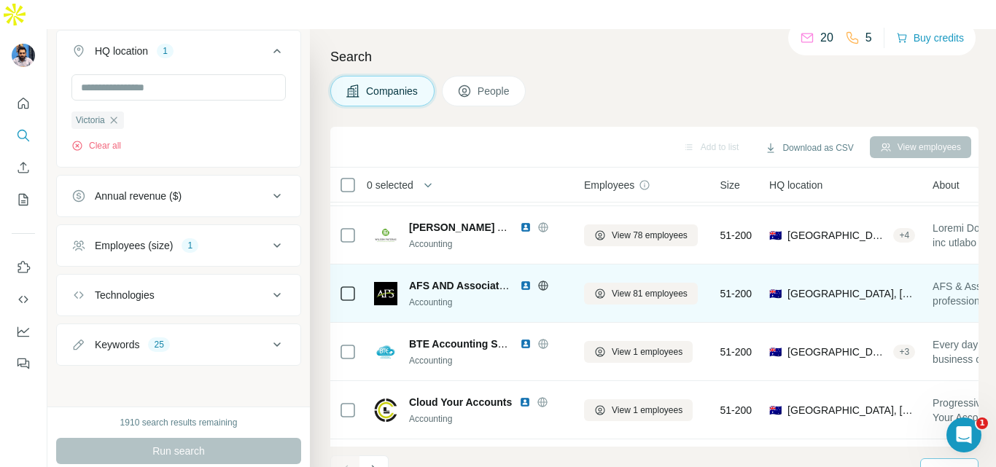
click at [527, 280] on img at bounding box center [526, 286] width 12 height 12
click at [540, 280] on icon at bounding box center [543, 286] width 12 height 12
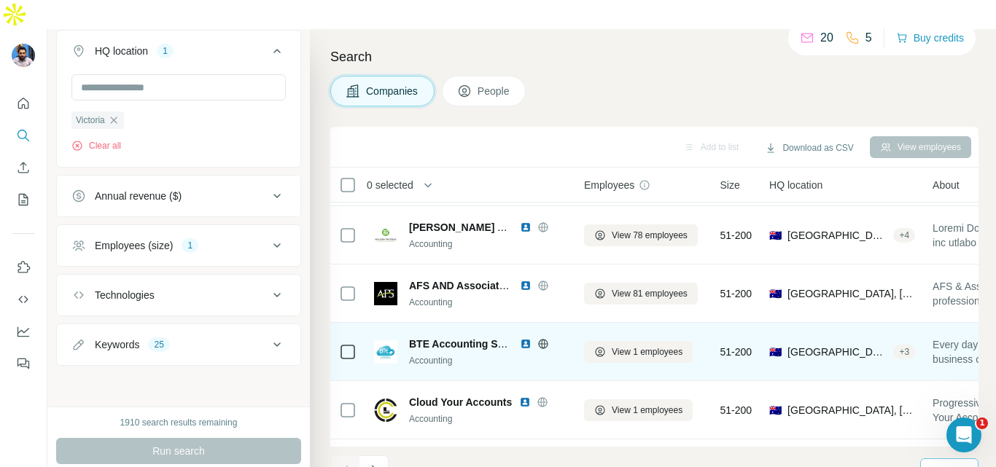
click at [525, 338] on img at bounding box center [526, 344] width 12 height 12
click at [547, 338] on icon at bounding box center [543, 344] width 12 height 12
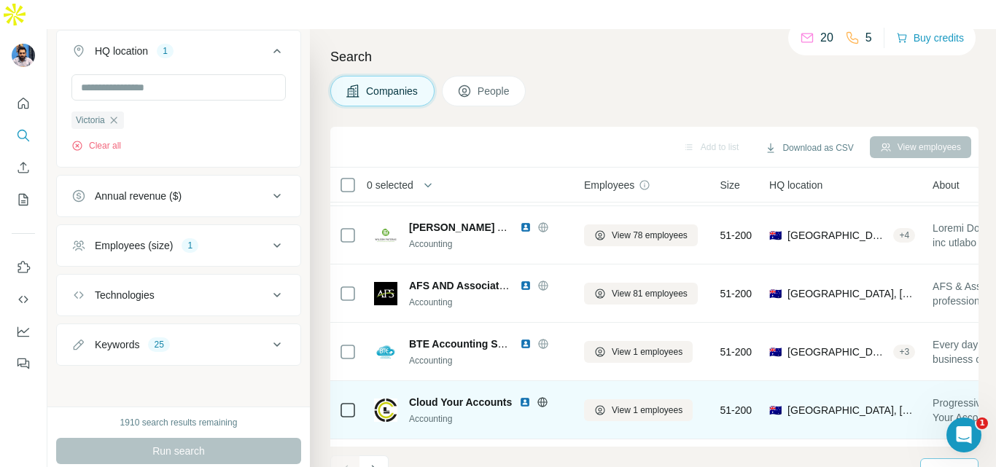
scroll to position [2241, 0]
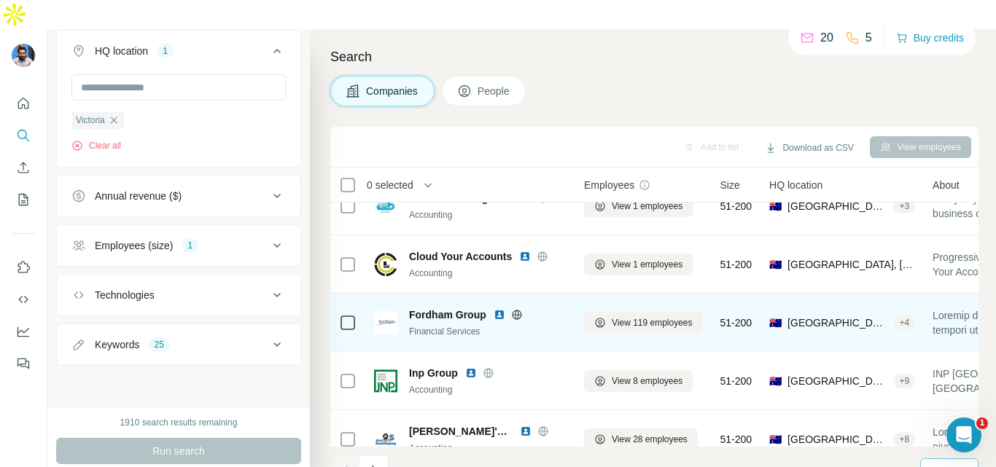
click at [501, 309] on img at bounding box center [499, 315] width 12 height 12
click at [520, 314] on icon at bounding box center [516, 314] width 9 height 1
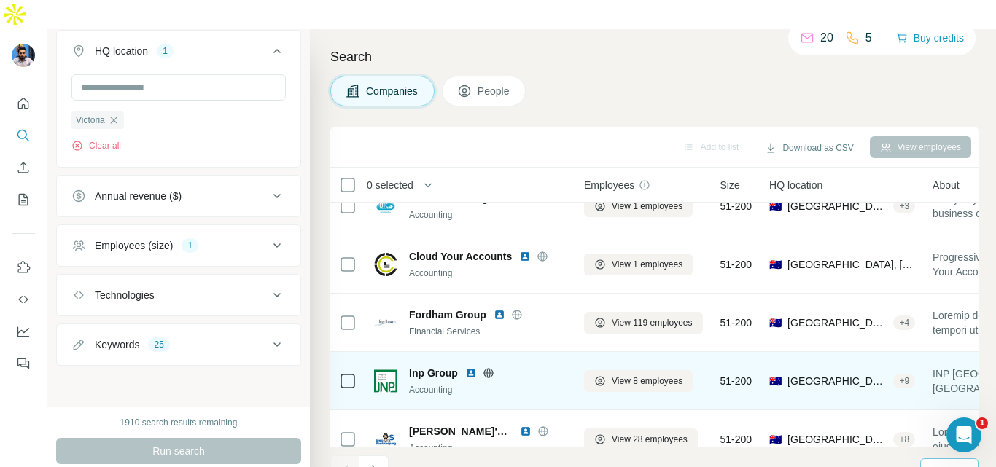
click at [466, 367] on img at bounding box center [471, 373] width 12 height 12
click at [489, 367] on icon at bounding box center [488, 373] width 12 height 12
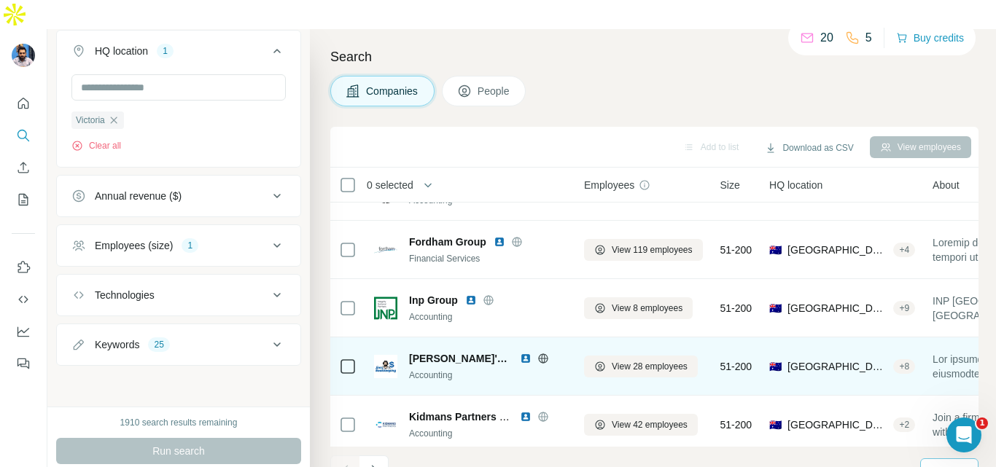
click at [520, 353] on img at bounding box center [526, 359] width 12 height 12
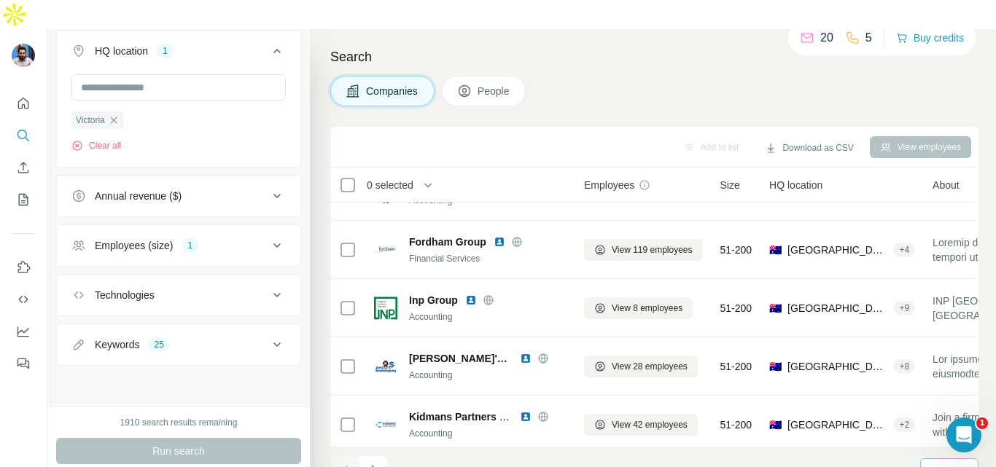
click at [537, 353] on icon at bounding box center [543, 359] width 12 height 12
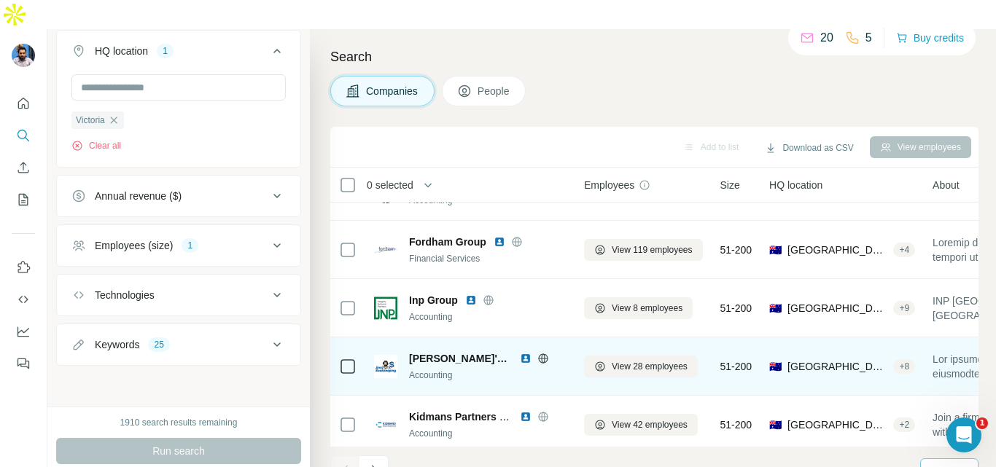
scroll to position [2387, 0]
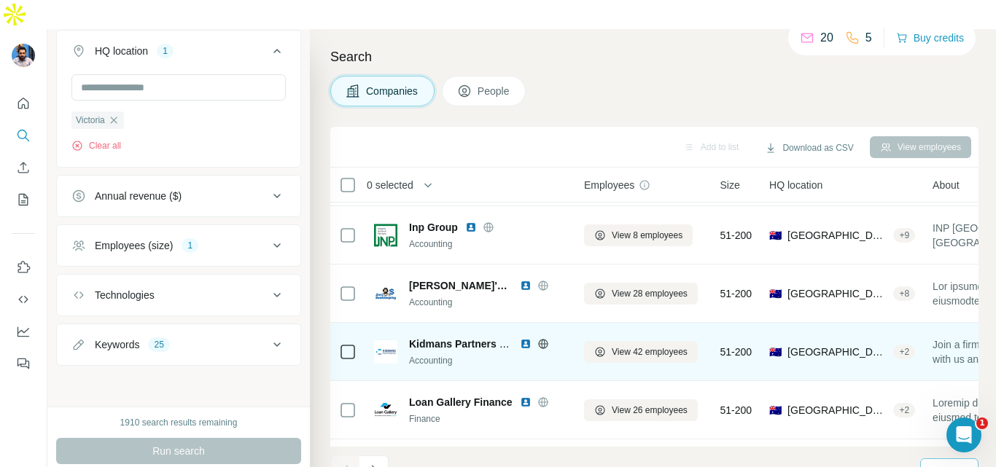
click at [527, 338] on img at bounding box center [526, 344] width 12 height 12
click at [538, 338] on icon at bounding box center [543, 344] width 12 height 12
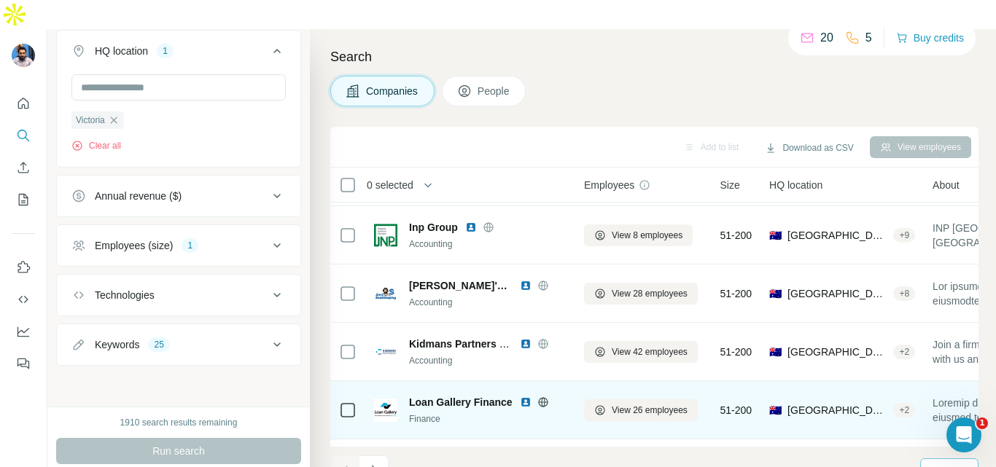
click at [525, 396] on img at bounding box center [526, 402] width 12 height 12
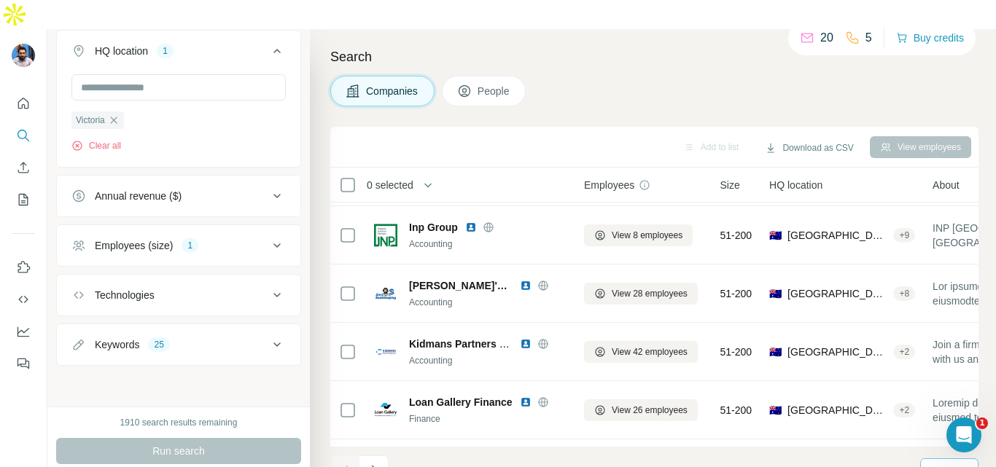
click at [544, 402] on icon at bounding box center [542, 402] width 9 height 1
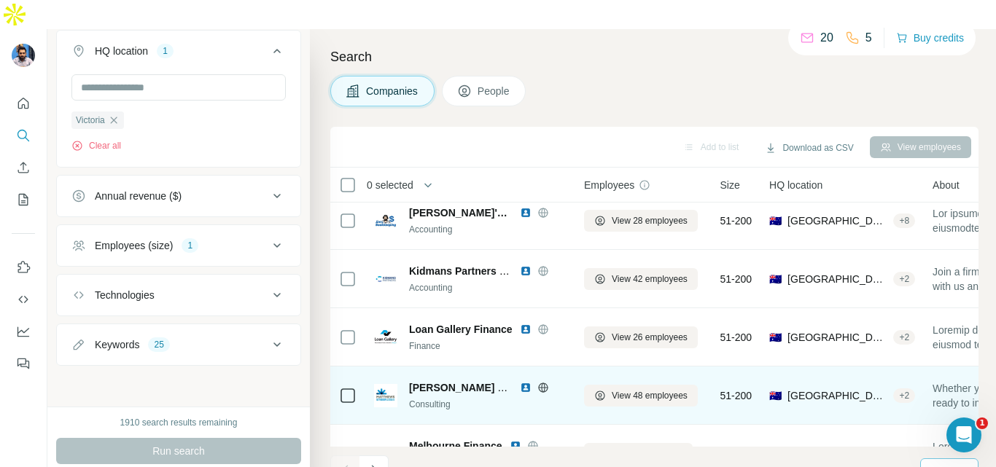
scroll to position [2532, 0]
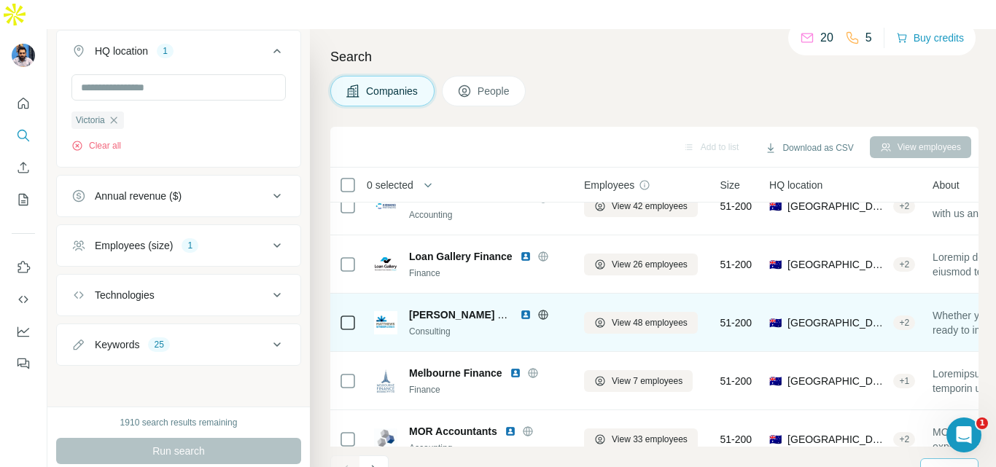
click at [522, 309] on img at bounding box center [526, 315] width 12 height 12
click at [540, 309] on icon at bounding box center [543, 315] width 12 height 12
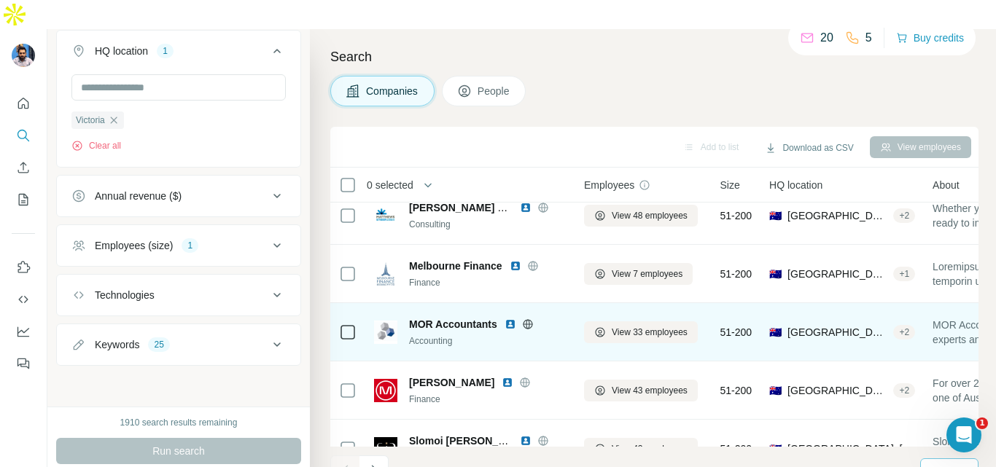
scroll to position [2678, 0]
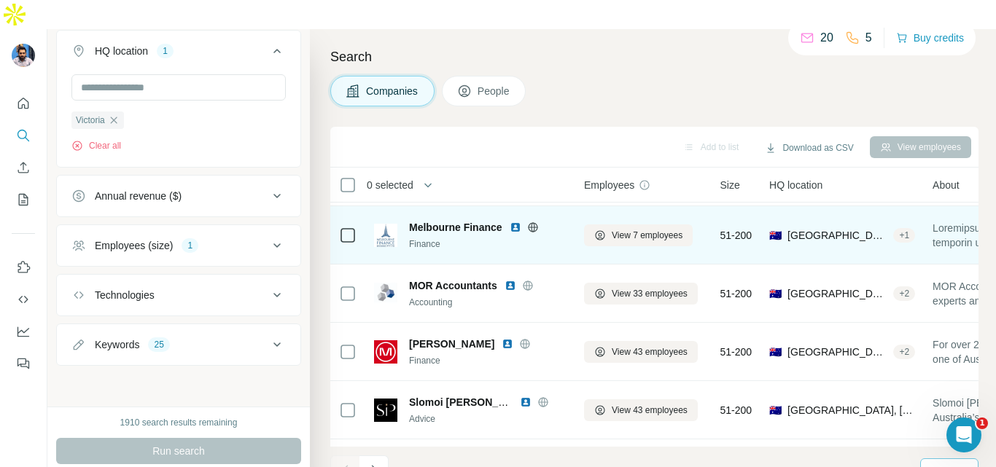
click at [520, 222] on img at bounding box center [515, 228] width 12 height 12
click at [531, 222] on icon at bounding box center [533, 228] width 12 height 12
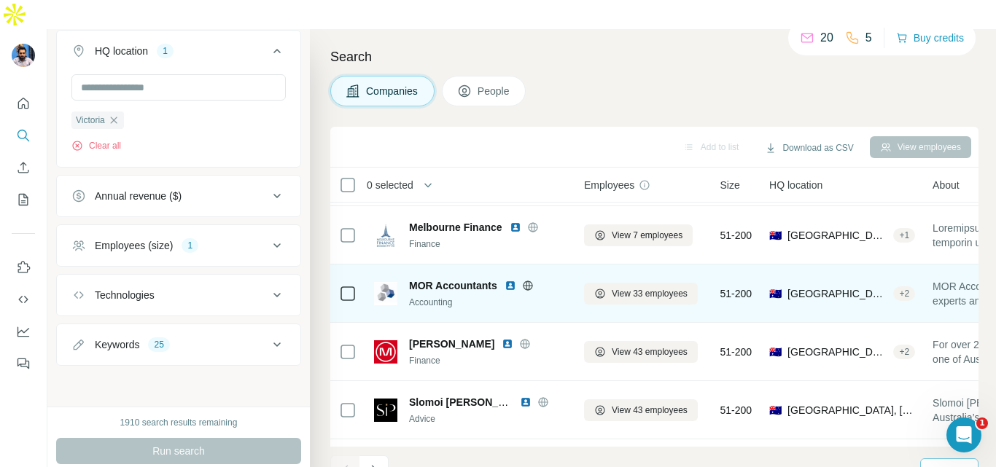
click at [512, 280] on img at bounding box center [510, 286] width 12 height 12
click at [522, 280] on icon at bounding box center [528, 286] width 12 height 12
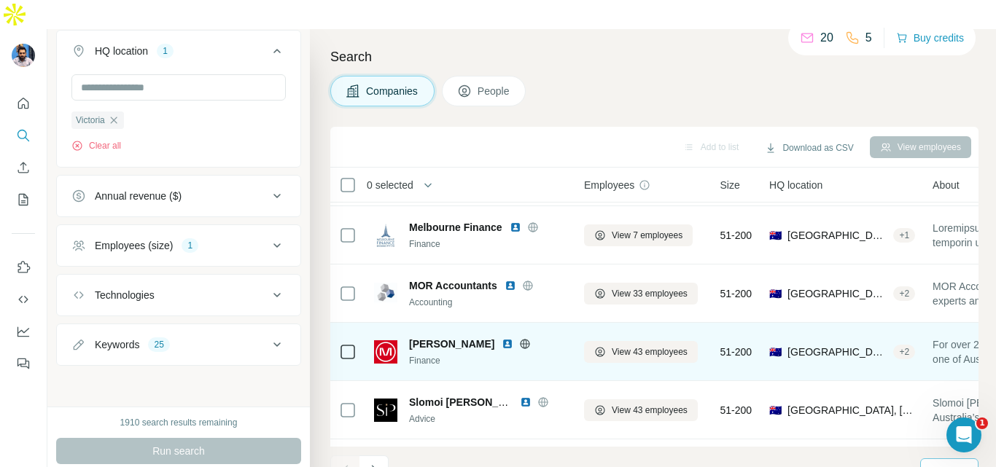
click at [501, 338] on img at bounding box center [507, 344] width 12 height 12
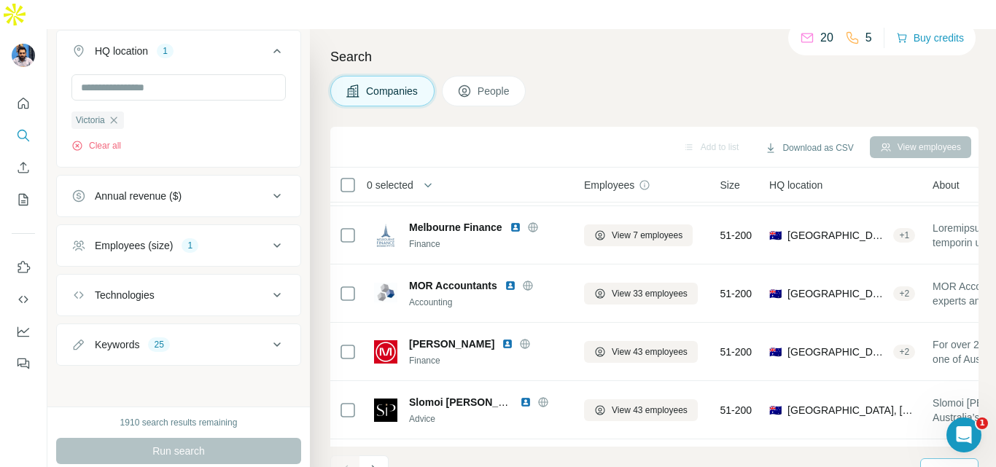
drag, startPoint x: 469, startPoint y: 315, endPoint x: 308, endPoint y: 4, distance: 349.7
click at [520, 343] on icon at bounding box center [524, 343] width 9 height 1
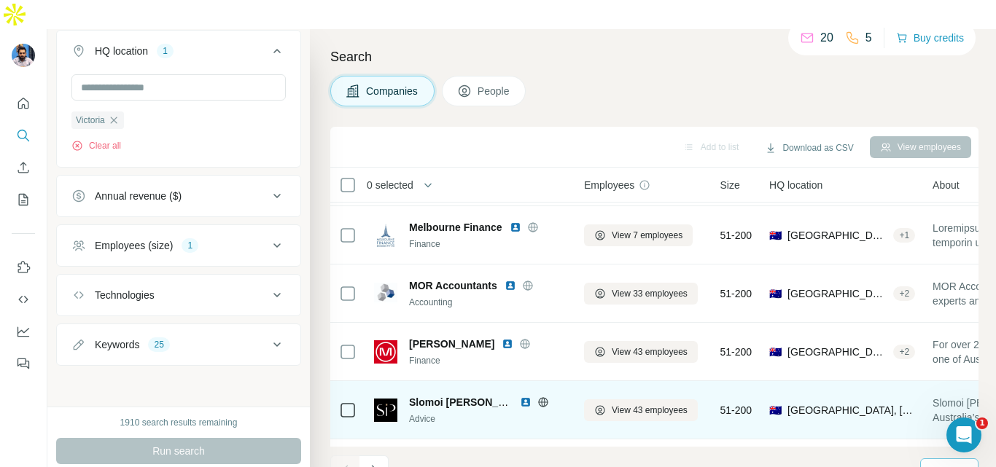
click at [524, 396] on img at bounding box center [526, 402] width 12 height 12
click at [545, 396] on icon at bounding box center [543, 402] width 12 height 12
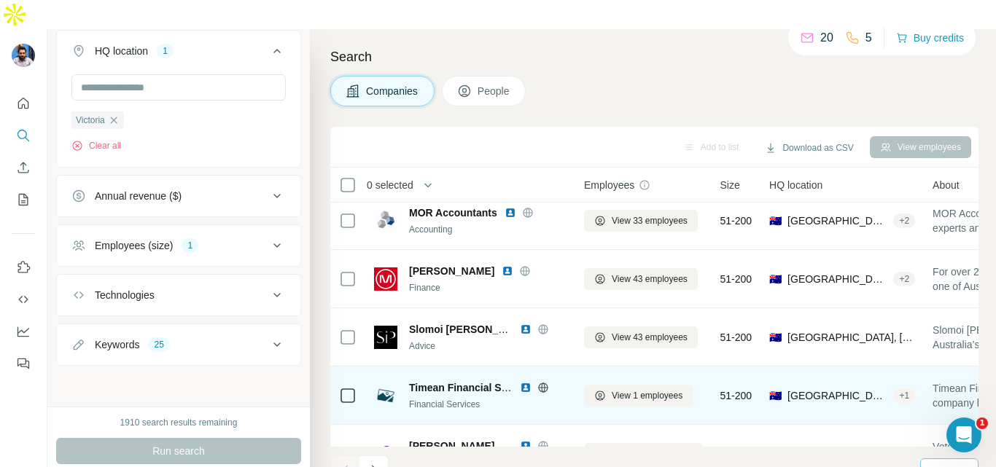
click at [527, 382] on img at bounding box center [526, 388] width 12 height 12
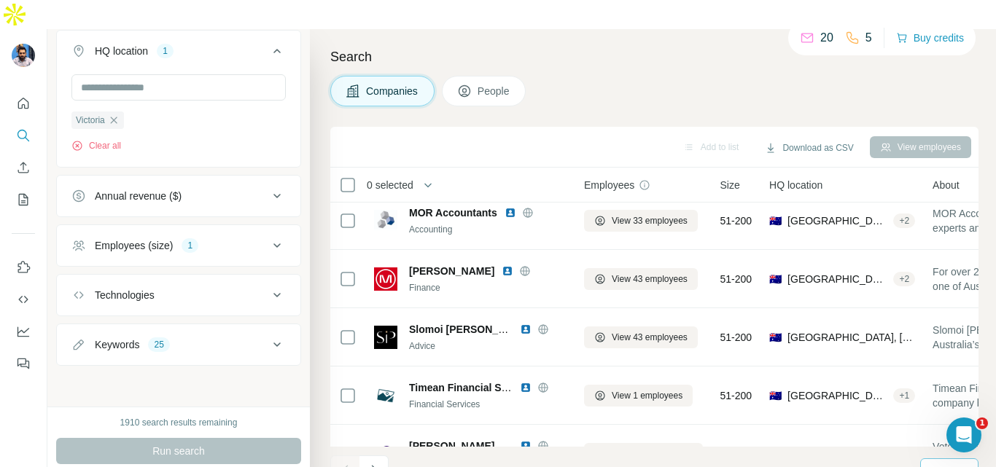
drag, startPoint x: 542, startPoint y: 359, endPoint x: 136, endPoint y: 23, distance: 528.0
click at [542, 382] on icon at bounding box center [543, 388] width 12 height 12
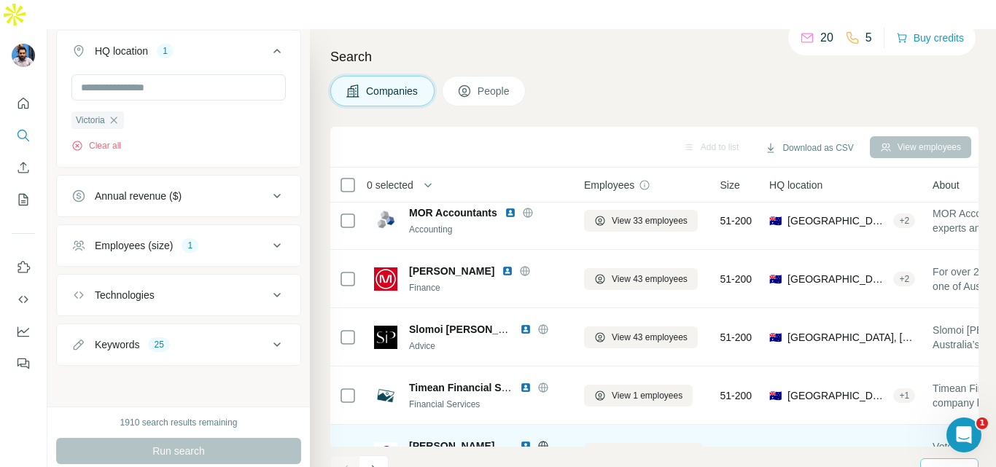
scroll to position [2897, 0]
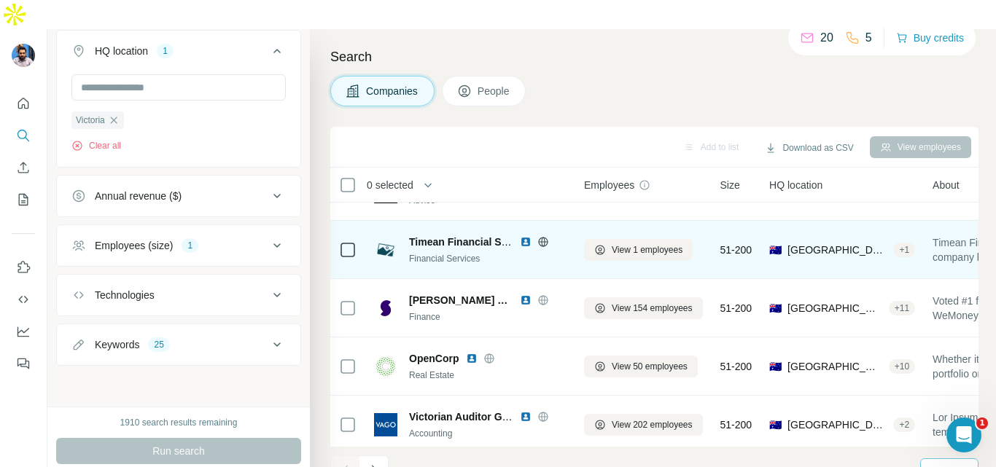
click at [525, 236] on img at bounding box center [526, 242] width 12 height 12
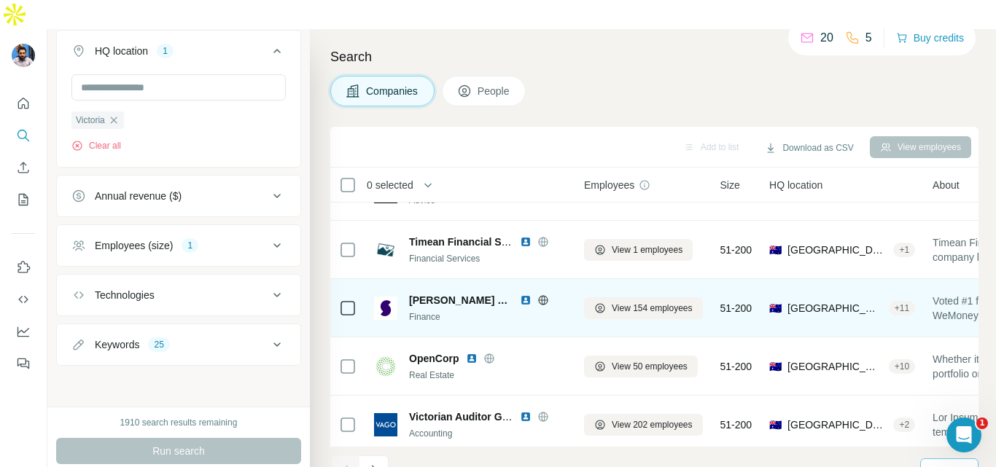
click at [520, 294] on img at bounding box center [526, 300] width 12 height 12
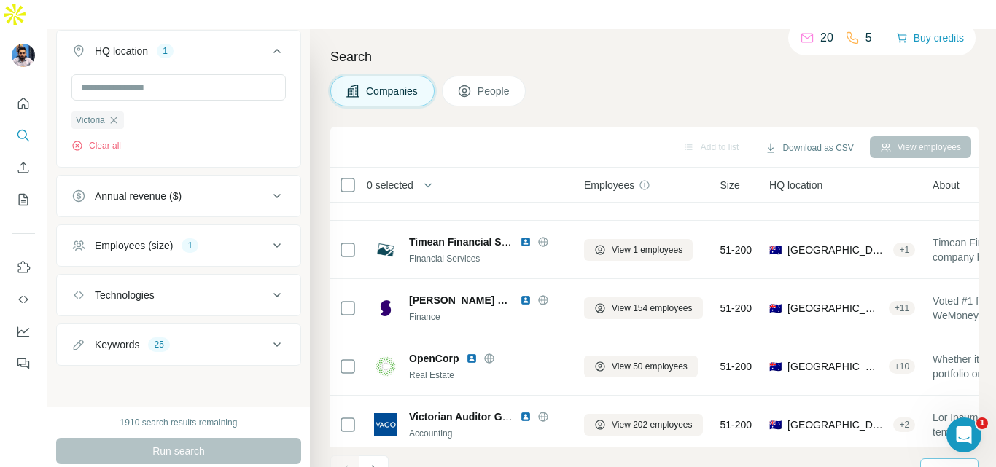
click at [520, 294] on img at bounding box center [526, 300] width 12 height 12
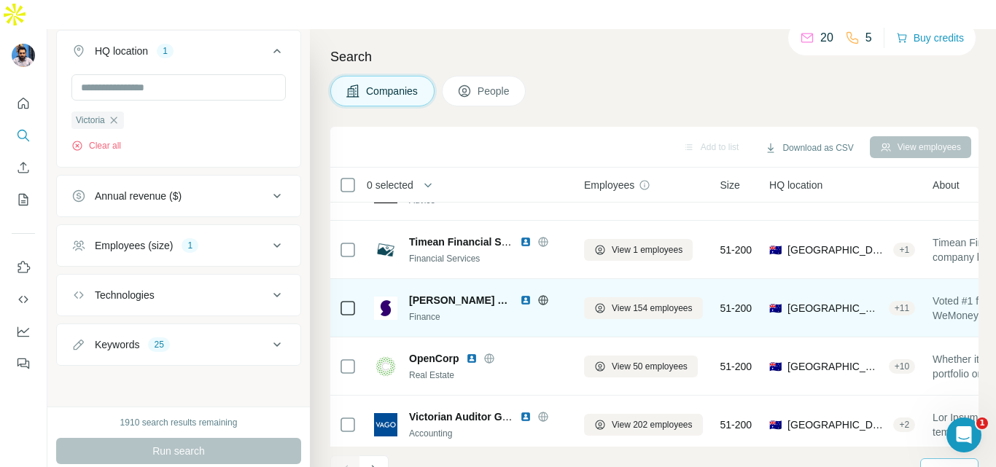
click at [538, 300] on icon at bounding box center [542, 300] width 9 height 1
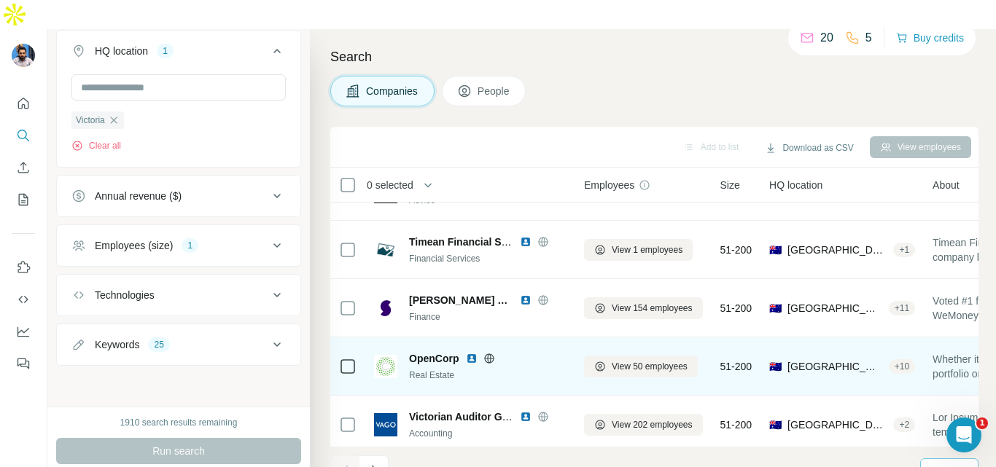
scroll to position [3043, 0]
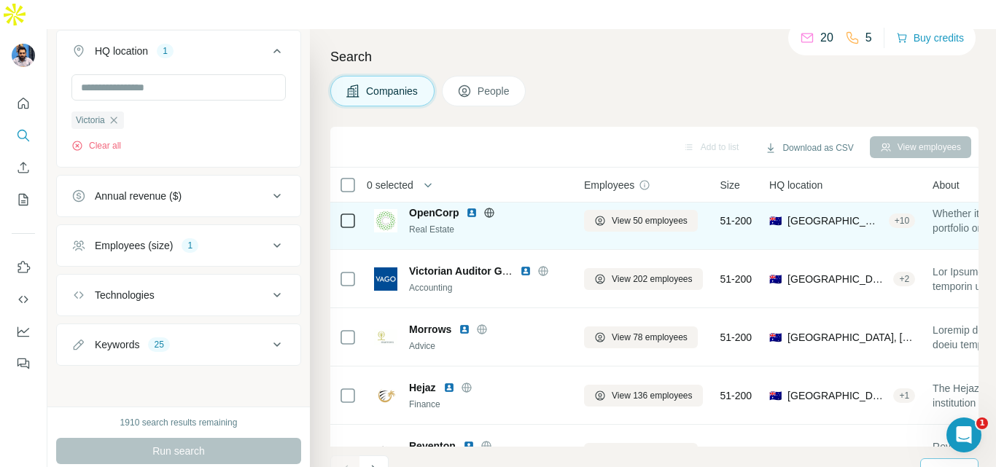
click at [468, 207] on img at bounding box center [472, 213] width 12 height 12
click at [491, 207] on icon at bounding box center [489, 213] width 12 height 12
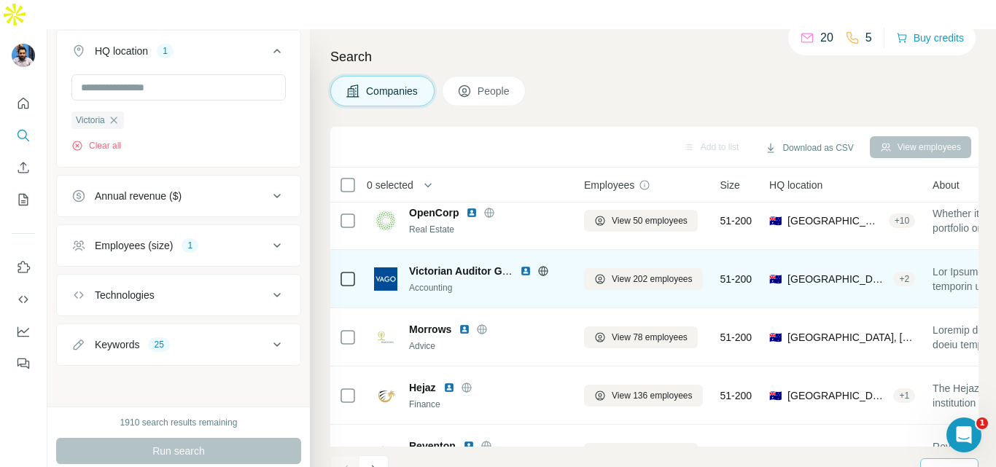
click at [523, 265] on img at bounding box center [526, 271] width 12 height 12
click at [540, 266] on icon at bounding box center [542, 270] width 9 height 9
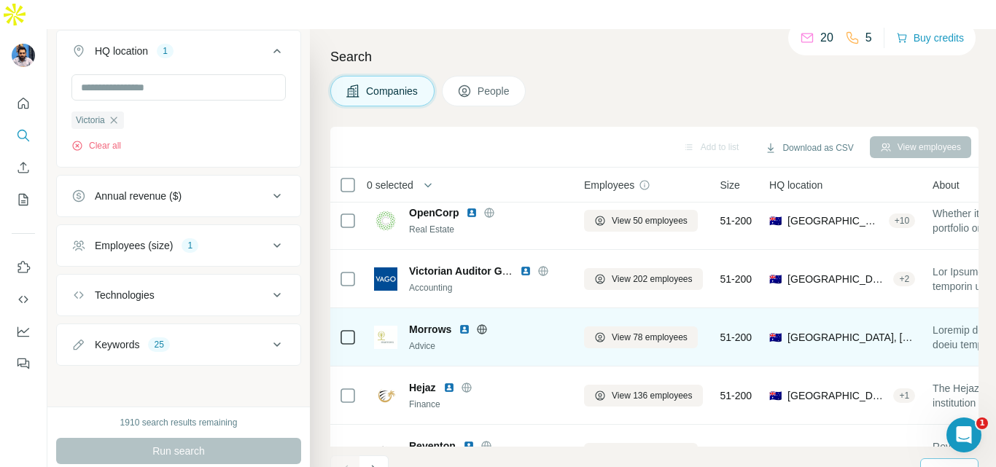
click at [464, 324] on img at bounding box center [464, 330] width 12 height 12
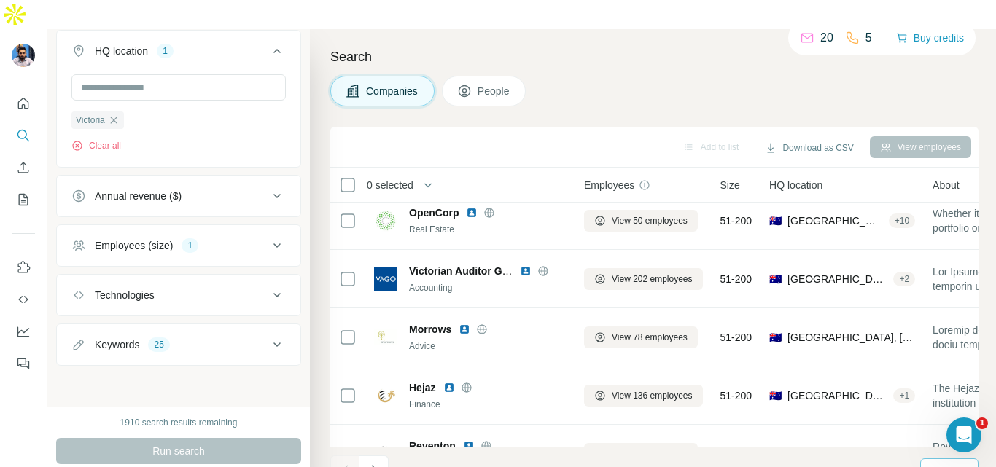
click at [482, 324] on icon at bounding box center [482, 330] width 12 height 12
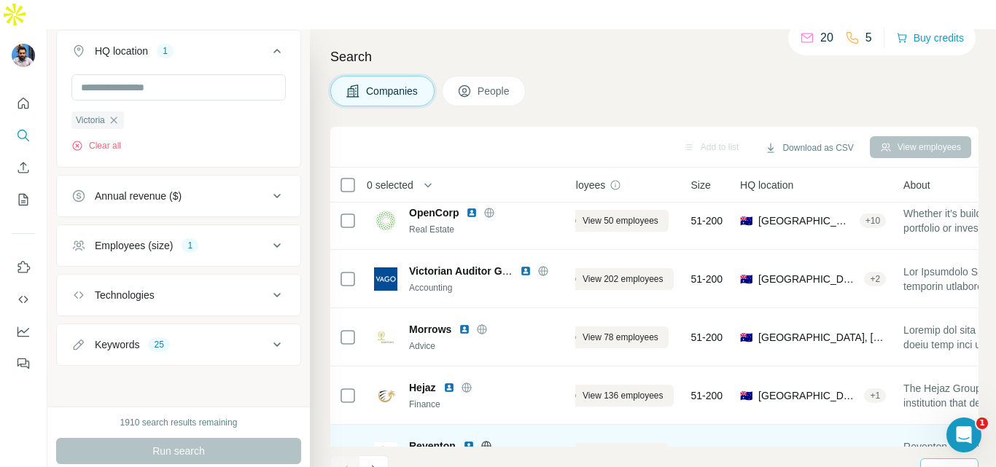
scroll to position [3116, 29]
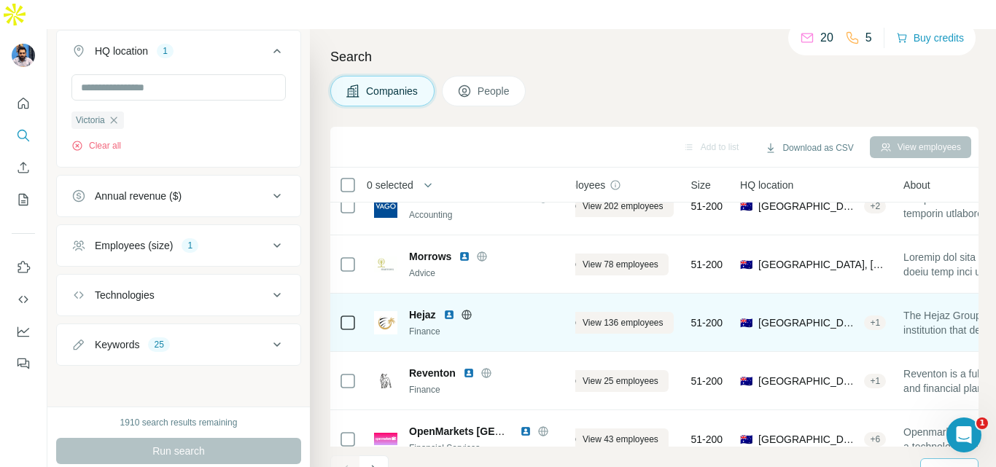
click at [447, 309] on img at bounding box center [449, 315] width 12 height 12
click at [466, 309] on icon at bounding box center [467, 315] width 12 height 12
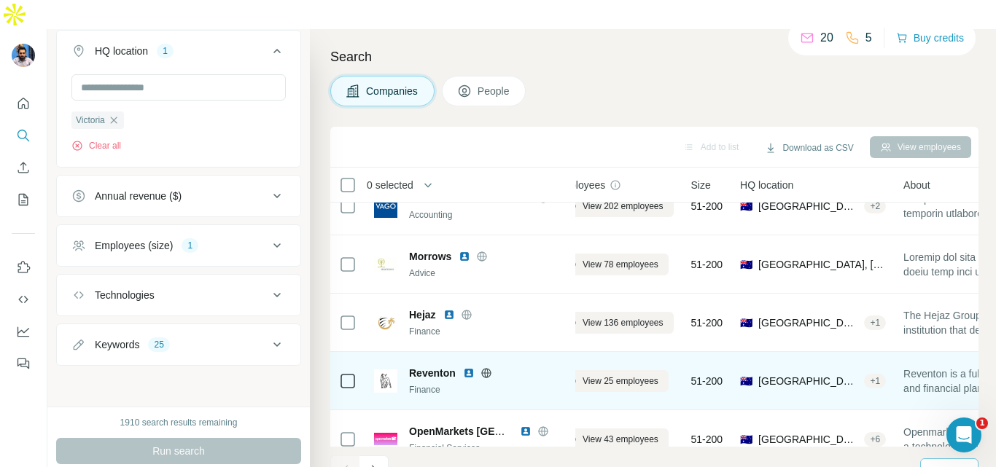
scroll to position [3188, 29]
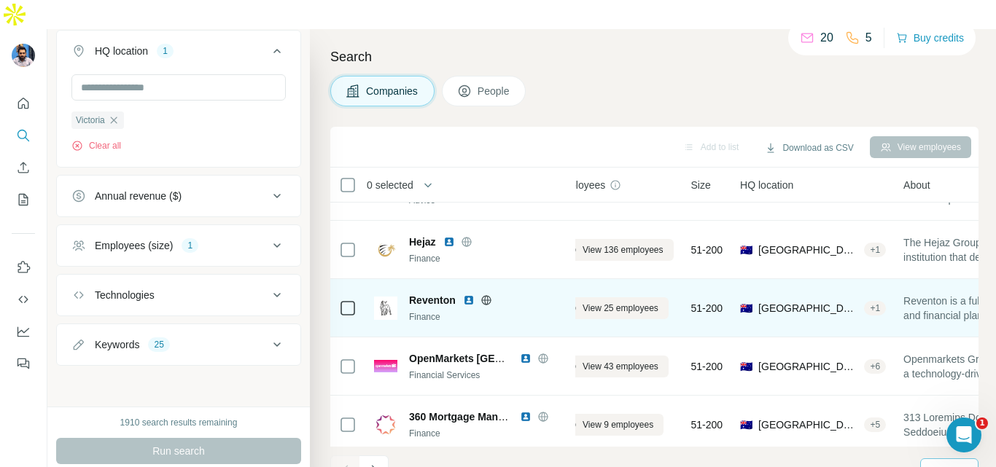
click at [467, 294] on img at bounding box center [469, 300] width 12 height 12
click at [485, 295] on icon at bounding box center [486, 299] width 4 height 9
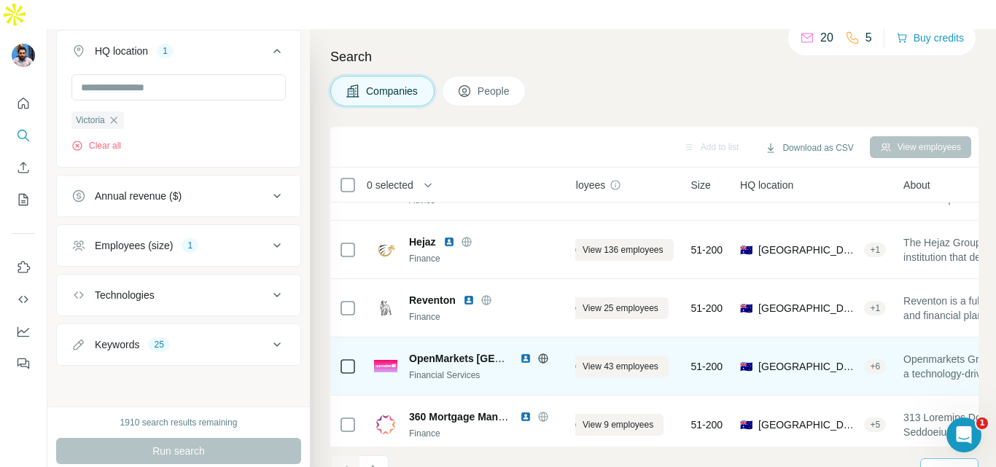
click at [525, 353] on img at bounding box center [526, 359] width 12 height 12
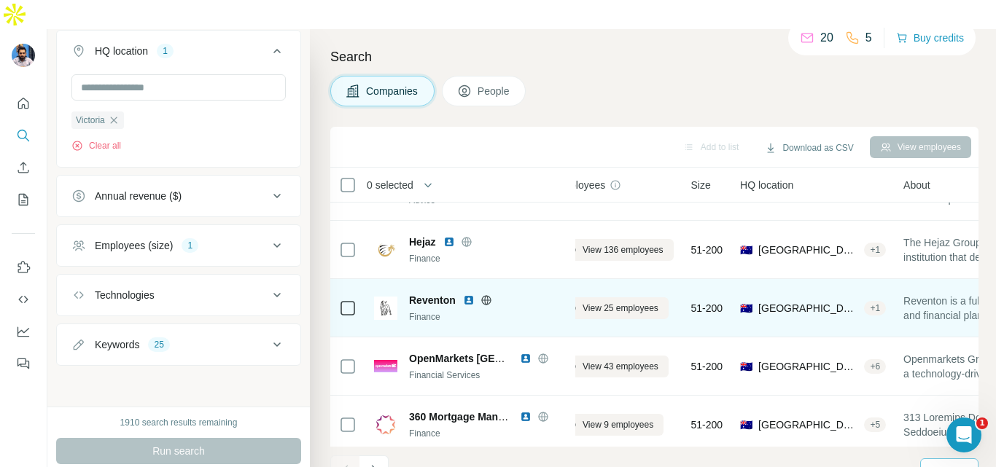
click at [544, 353] on icon at bounding box center [543, 359] width 12 height 12
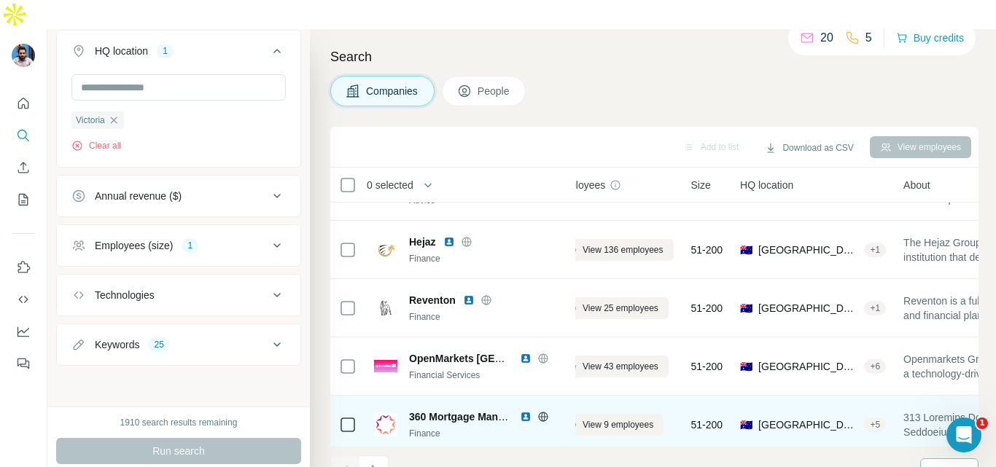
scroll to position [3261, 29]
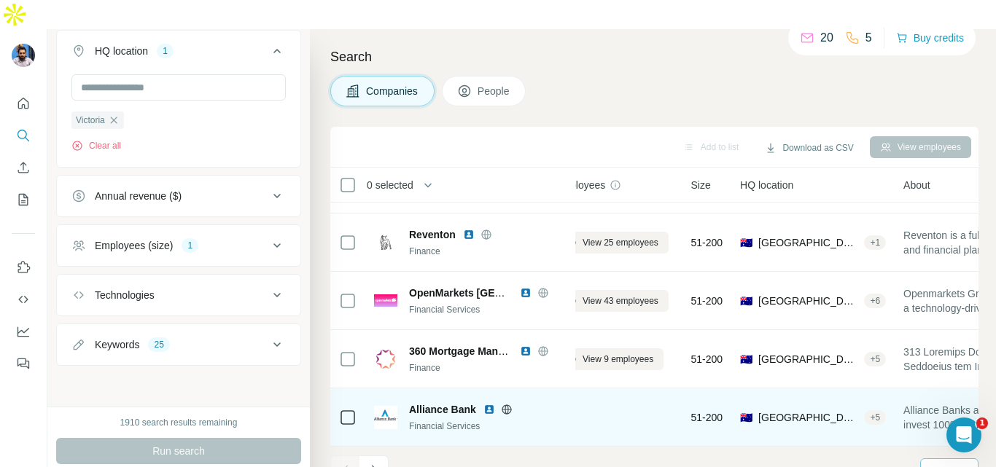
click at [487, 404] on img at bounding box center [489, 410] width 12 height 12
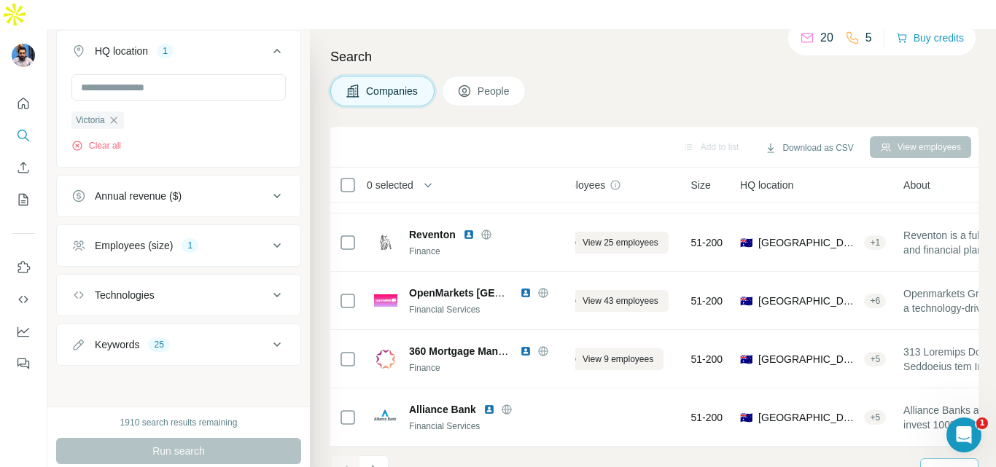
click at [507, 404] on icon at bounding box center [507, 410] width 12 height 12
click at [372, 465] on icon "Navigate to next page" at bounding box center [373, 469] width 5 height 9
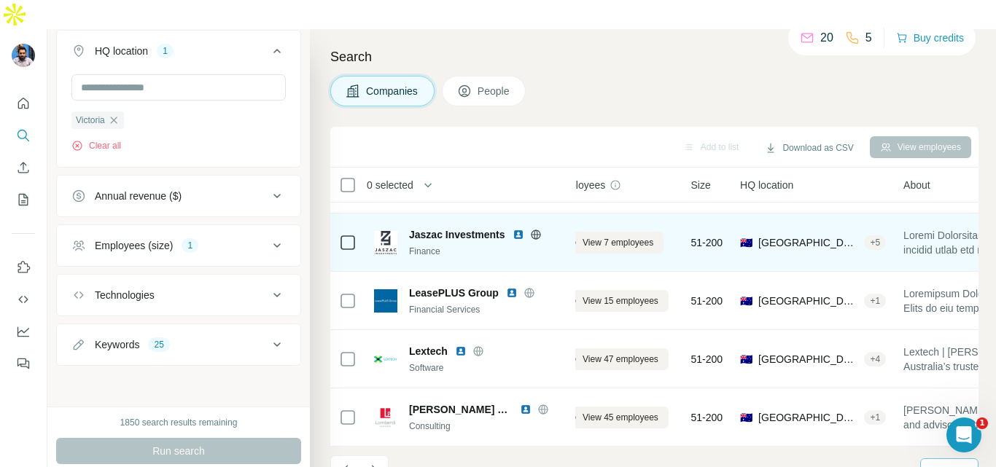
click at [516, 229] on img at bounding box center [518, 235] width 12 height 12
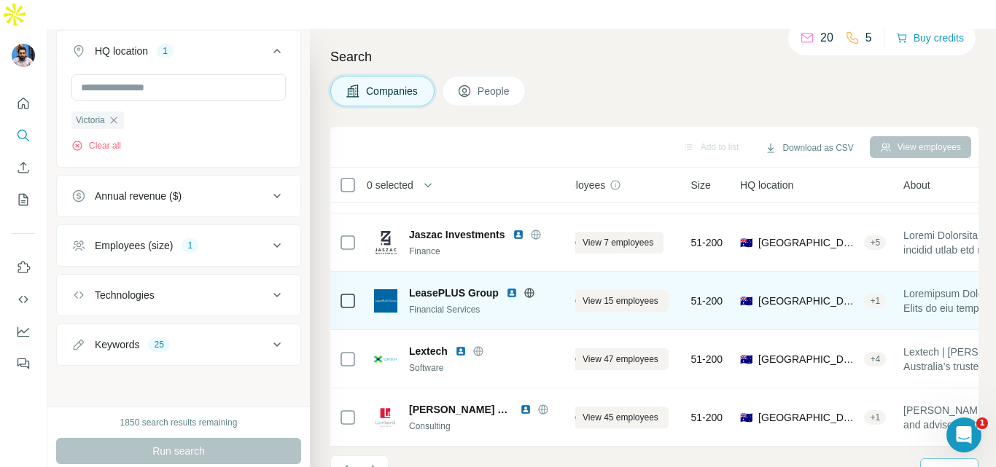
click at [536, 229] on icon at bounding box center [536, 235] width 12 height 12
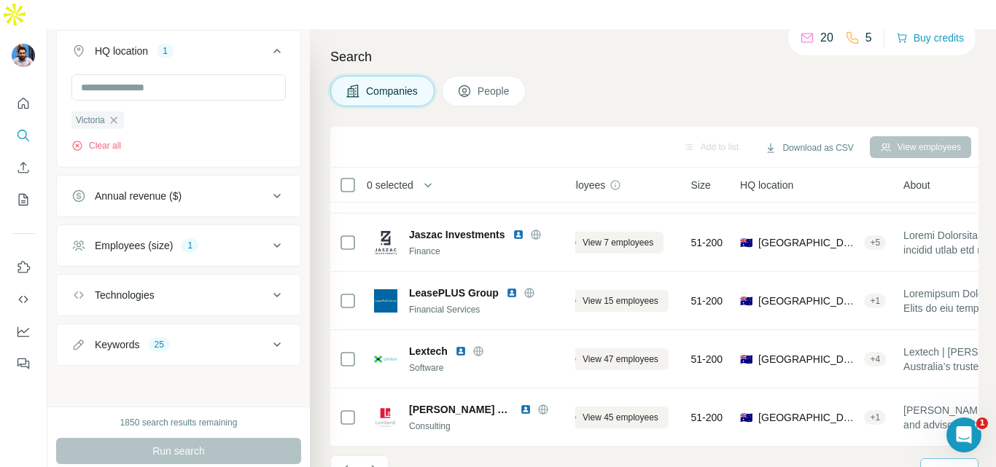
click at [512, 287] on img at bounding box center [512, 293] width 12 height 12
click at [528, 292] on icon at bounding box center [528, 292] width 9 height 1
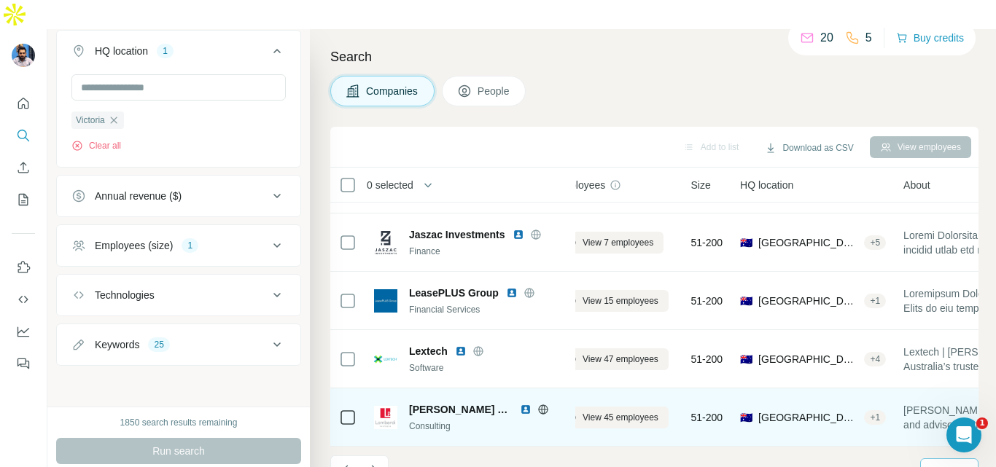
click at [520, 404] on img at bounding box center [526, 410] width 12 height 12
click at [537, 404] on icon at bounding box center [543, 410] width 12 height 12
